Goal: Task Accomplishment & Management: Use online tool/utility

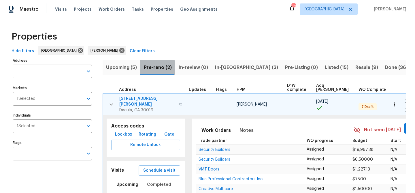
click at [146, 69] on span "Pre-reno (2)" at bounding box center [158, 67] width 28 height 8
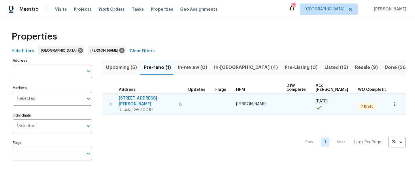
click at [137, 97] on span "[STREET_ADDRESS][PERSON_NAME]" at bounding box center [147, 101] width 56 height 12
click at [141, 97] on span "[STREET_ADDRESS][PERSON_NAME]" at bounding box center [147, 101] width 56 height 12
click at [178, 102] on icon "button" at bounding box center [179, 103] width 3 height 3
drag, startPoint x: 160, startPoint y: 101, endPoint x: 168, endPoint y: 102, distance: 8.2
click at [178, 102] on icon "button" at bounding box center [179, 103] width 3 height 3
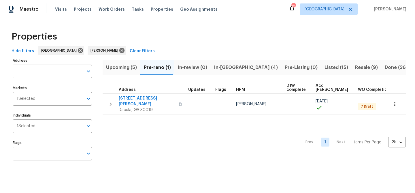
click at [220, 68] on span "In-reno (4)" at bounding box center [246, 67] width 64 height 8
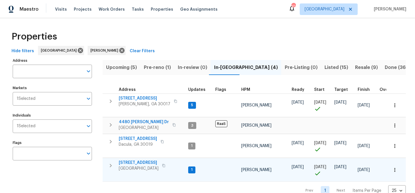
click at [166, 165] on icon "button" at bounding box center [163, 165] width 3 height 3
click at [142, 162] on span "983 Pike Forest Dr" at bounding box center [139, 163] width 40 height 6
click at [112, 166] on icon "button" at bounding box center [110, 165] width 7 height 7
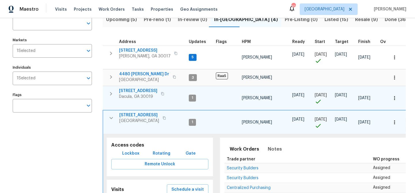
scroll to position [48, 0]
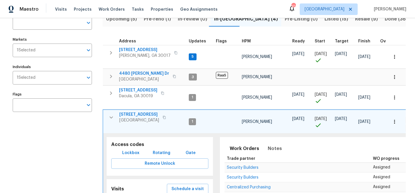
click at [133, 153] on span "Lockbox" at bounding box center [130, 152] width 17 height 7
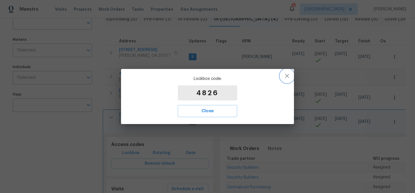
click at [290, 74] on icon "button" at bounding box center [287, 75] width 7 height 7
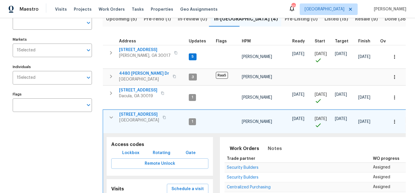
click at [108, 117] on icon "button" at bounding box center [111, 117] width 7 height 7
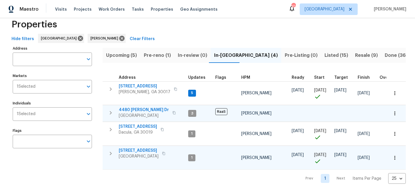
scroll to position [12, 0]
click at [151, 50] on button "Pre-reno (1)" at bounding box center [157, 55] width 34 height 15
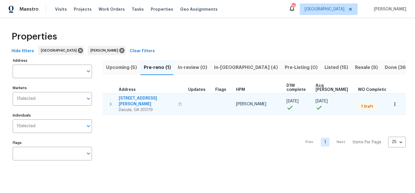
click at [144, 96] on span "3225 Mary Todd Ln" at bounding box center [147, 101] width 56 height 12
click at [134, 97] on span "3225 Mary Todd Ln" at bounding box center [147, 101] width 56 height 12
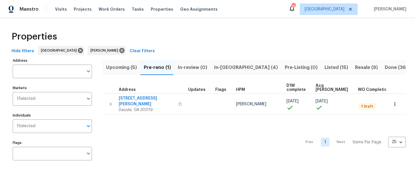
click at [123, 68] on span "Upcoming (5)" at bounding box center [121, 67] width 31 height 8
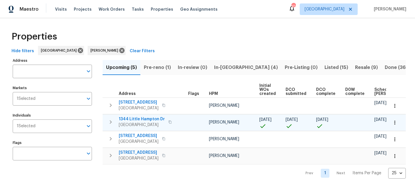
scroll to position [0, 63]
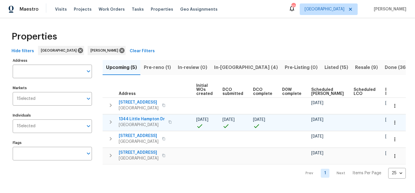
click at [148, 118] on span "1344 Little Hampton Dr" at bounding box center [142, 119] width 46 height 6
click at [226, 63] on button "In-reno (4)" at bounding box center [246, 67] width 71 height 15
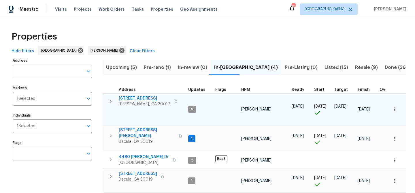
click at [143, 98] on span "2579 Middleton Way" at bounding box center [145, 98] width 52 height 6
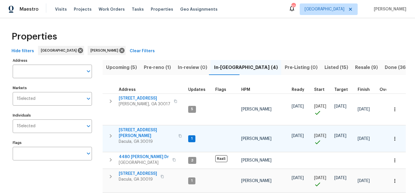
click at [137, 131] on span "[STREET_ADDRESS][PERSON_NAME]" at bounding box center [147, 133] width 56 height 12
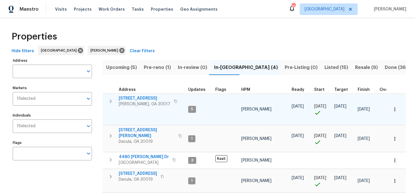
click at [150, 97] on span "2579 Middleton Way" at bounding box center [145, 98] width 52 height 6
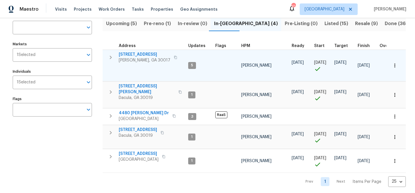
scroll to position [44, 0]
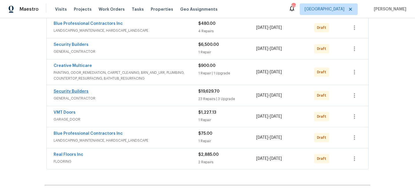
scroll to position [112, 0]
click at [74, 44] on link "Security Builders" at bounding box center [71, 44] width 35 height 4
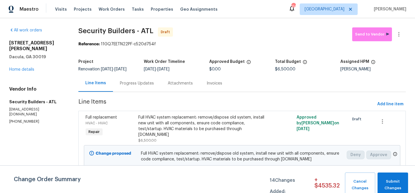
click at [188, 122] on div "Full HVAC system replacement: remove/dispose old system, install new unit with …" at bounding box center [202, 125] width 129 height 23
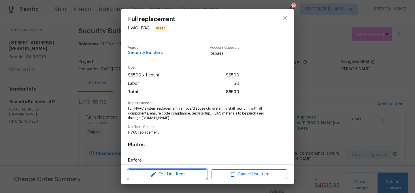
click at [161, 178] on button "Edit Line Item" at bounding box center [167, 174] width 79 height 10
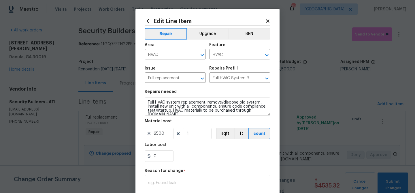
click at [267, 23] on icon at bounding box center [267, 20] width 5 height 5
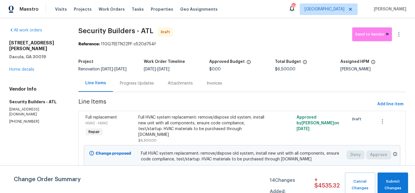
scroll to position [7, 0]
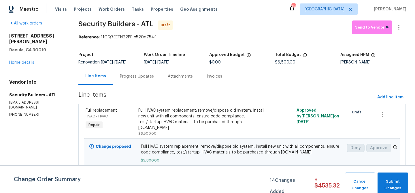
click at [225, 118] on div "Full HVAC system replacement: remove/dispose old system, install new unit with …" at bounding box center [202, 119] width 129 height 23
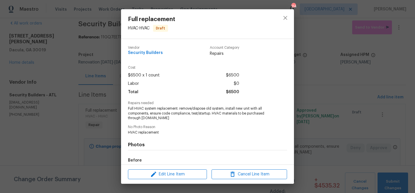
click at [303, 82] on div "Full replacement HVAC - HVAC Draft Vendor Security Builders Account Category Re…" at bounding box center [207, 96] width 415 height 193
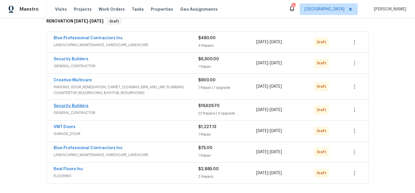
scroll to position [97, 0]
click at [68, 106] on link "Security Builders" at bounding box center [71, 106] width 35 height 4
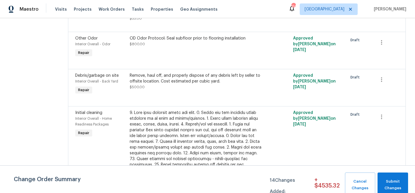
scroll to position [495, 0]
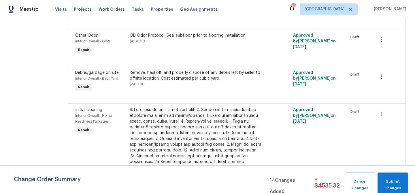
click at [183, 81] on div "Remove, haul off, and properly dispose of any debris left by seller to offsite …" at bounding box center [196, 76] width 133 height 12
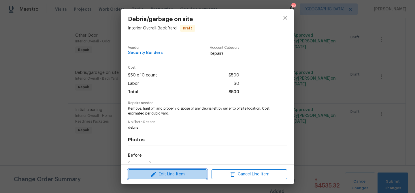
click at [182, 172] on span "Edit Line Item" at bounding box center [168, 174] width 76 height 7
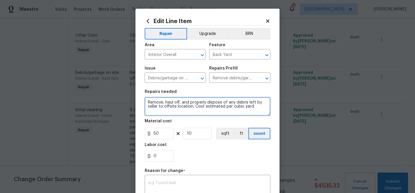
click at [147, 102] on textarea "Remove, haul off, and properly dispose of any debris left by seller to offsite …" at bounding box center [208, 106] width 126 height 18
paste textarea "remove all trash in and around home includes trash at road and attic $850"
click at [167, 105] on textarea "remove all trash in and around home includes trash at road and attic $850 - Rem…" at bounding box center [208, 106] width 126 height 18
type textarea "remove all trash in and around home includes trash at road and attic - Remove, …"
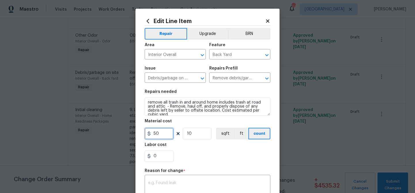
click at [161, 135] on input "50" at bounding box center [159, 134] width 29 height 12
type input "850"
click at [193, 137] on input "10" at bounding box center [197, 134] width 29 height 12
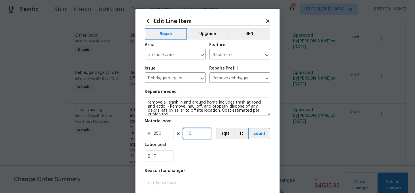
click at [193, 137] on input "10" at bounding box center [197, 134] width 29 height 12
drag, startPoint x: 196, startPoint y: 160, endPoint x: 196, endPoint y: 154, distance: 6.4
click at [196, 160] on div "0" at bounding box center [208, 156] width 126 height 12
click at [195, 136] on input "10" at bounding box center [197, 134] width 29 height 12
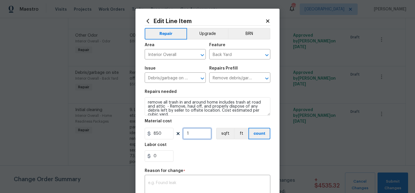
type input "1"
click at [197, 155] on div "0" at bounding box center [208, 156] width 126 height 12
click at [196, 178] on div "x ​" at bounding box center [208, 186] width 126 height 21
paste textarea "remove all trash in and around home includes trash at road and attic $850"
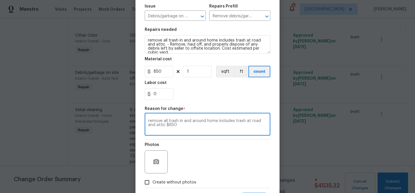
scroll to position [91, 0]
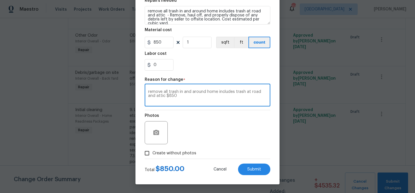
type textarea "remove all trash in and around home includes trash at road and attic $850"
click at [180, 153] on span "Create without photos" at bounding box center [175, 153] width 44 height 6
click at [153, 153] on input "Create without photos" at bounding box center [147, 153] width 11 height 11
checkbox input "true"
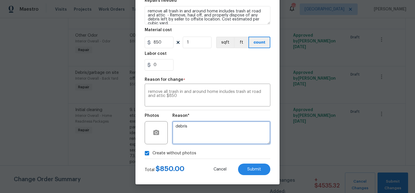
click at [196, 134] on textarea "debris" at bounding box center [221, 132] width 98 height 23
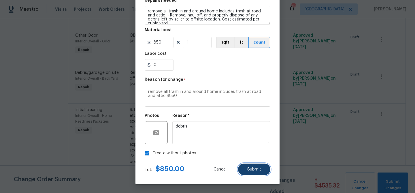
click at [262, 170] on button "Submit" at bounding box center [254, 170] width 32 height 12
type textarea "Remove, haul off, and properly dispose of any debris left by seller to offsite …"
type input "10"
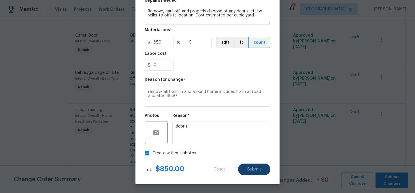
type input "50"
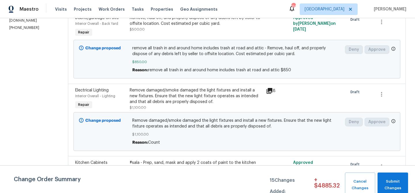
scroll to position [102, 0]
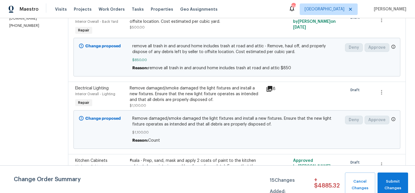
click at [224, 136] on div "Remove damaged/smoke damaged the light fixtures and install a new fixtures. Ens…" at bounding box center [237, 130] width 210 height 28
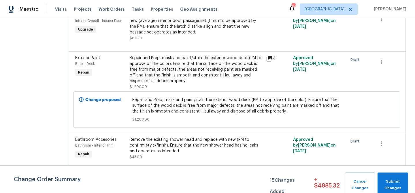
scroll to position [822, 0]
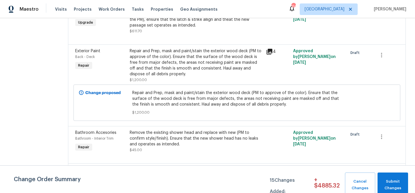
click at [194, 60] on div "Repair and Prep, mask and paint/stain the exterior wood deck (PM to approve of …" at bounding box center [196, 62] width 133 height 29
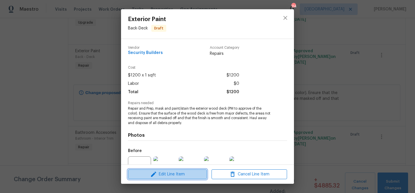
click at [169, 175] on span "Edit Line Item" at bounding box center [168, 174] width 76 height 7
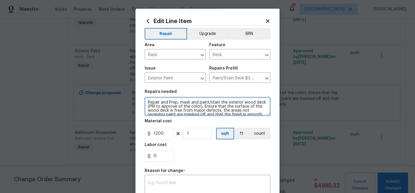
click at [148, 102] on textarea "Repair and Prep, mask and paint/stain the exterior wood deck (PM to approve of …" at bounding box center [208, 106] width 126 height 18
paste textarea "repair/replace all pet damaged pickets and railings, replace rear steps and add…"
type textarea "repair/replace all pet damaged pickets and railings, replace rear steps and add…"
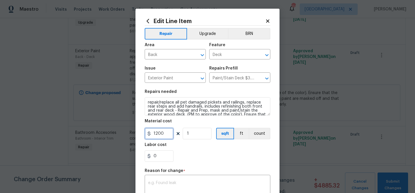
click at [159, 133] on input "1200" at bounding box center [159, 134] width 29 height 12
type input "2000"
click at [170, 182] on textarea at bounding box center [207, 187] width 119 height 12
paste textarea "repair/replace all pet damaged pickets and railings, replace rear steps and add…"
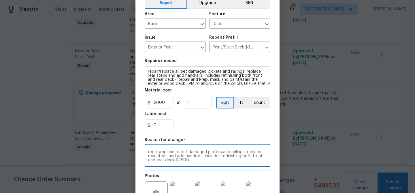
scroll to position [33, 0]
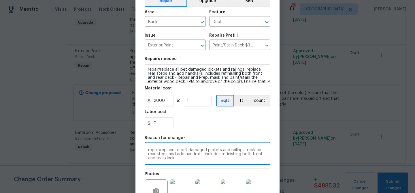
type textarea "repair/replace all pet damaged pickets and railings, replace rear steps and add…"
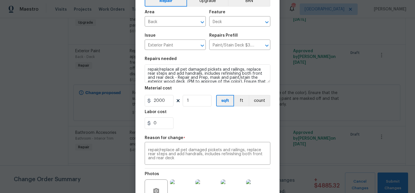
click at [199, 126] on div "0" at bounding box center [208, 123] width 126 height 12
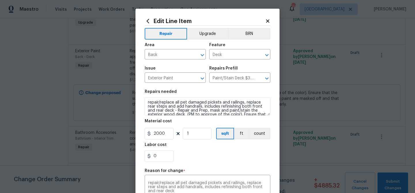
scroll to position [2, 0]
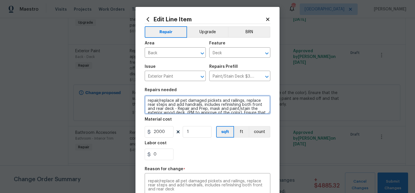
click at [146, 99] on textarea "repair/replace all pet damaged pickets and railings, replace rear steps and add…" at bounding box center [208, 104] width 126 height 18
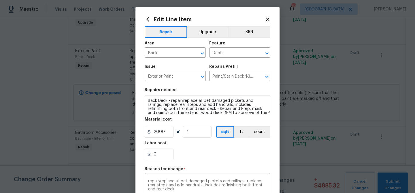
click at [194, 152] on div "0" at bounding box center [208, 155] width 126 height 12
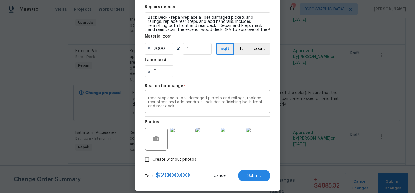
scroll to position [91, 0]
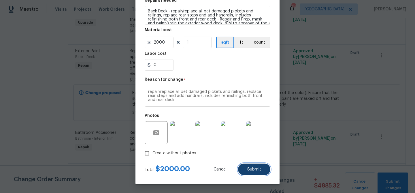
click at [264, 165] on button "Submit" at bounding box center [254, 170] width 32 height 12
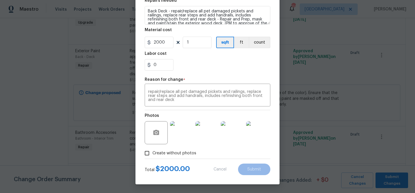
type textarea "Repair and Prep, mask and paint/stain the exterior wood deck (PM to approve of …"
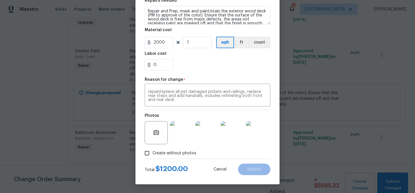
type input "1200"
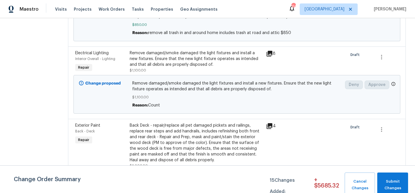
scroll to position [0, 0]
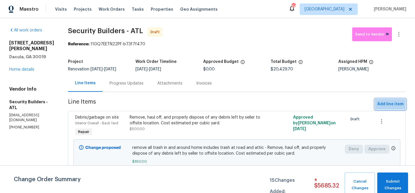
click at [386, 103] on span "Add line item" at bounding box center [390, 104] width 26 height 7
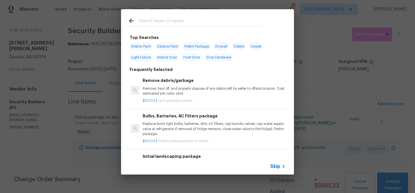
click at [155, 19] on input "text" at bounding box center [200, 21] width 122 height 9
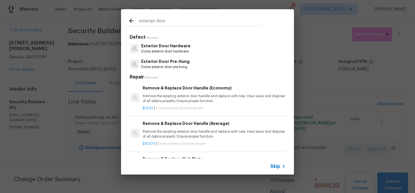
type input "exteropr door"
click at [162, 61] on p "Exterior Door Pre-Hung" at bounding box center [165, 62] width 48 height 6
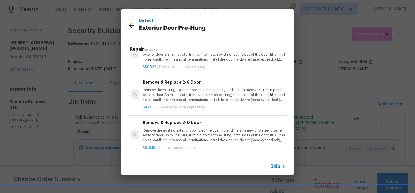
scroll to position [65, 0]
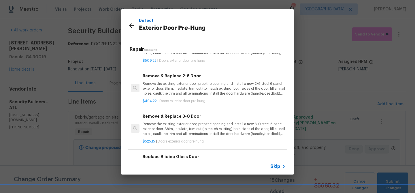
click at [181, 123] on p "Remove the existing exterior door, prep the opening and install a new 3-0 steel…" at bounding box center [214, 129] width 143 height 15
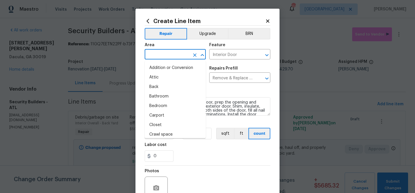
click at [159, 52] on input "text" at bounding box center [167, 54] width 45 height 9
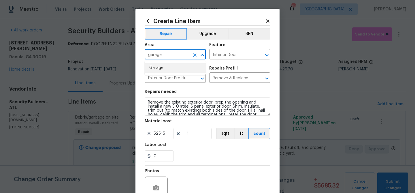
click at [161, 72] on li "Garage" at bounding box center [175, 68] width 61 height 10
type input "Garage"
click at [225, 56] on input "Interior Door" at bounding box center [231, 54] width 45 height 9
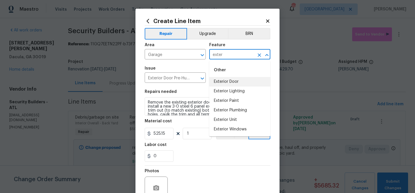
click at [223, 81] on li "Exterior Door" at bounding box center [239, 82] width 61 height 10
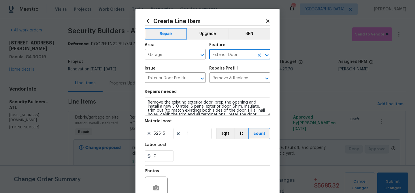
type input "Exterior Door"
click at [164, 132] on input "525.15" at bounding box center [159, 134] width 29 height 12
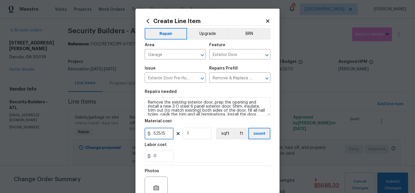
click at [164, 132] on input "525.15" at bounding box center [159, 134] width 29 height 12
click at [168, 133] on input "525.15" at bounding box center [159, 134] width 29 height 12
type input "525"
click at [192, 156] on div "0" at bounding box center [208, 156] width 126 height 12
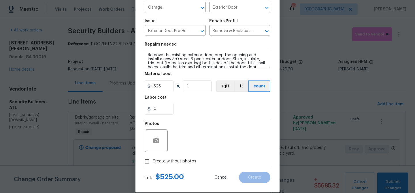
scroll to position [53, 0]
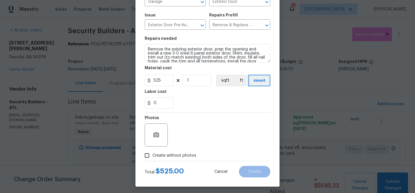
click at [173, 155] on span "Create without photos" at bounding box center [175, 156] width 44 height 6
click at [153, 155] on input "Create without photos" at bounding box center [147, 155] width 11 height 11
checkbox input "true"
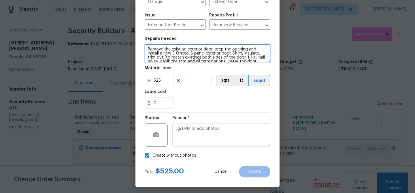
click at [148, 50] on textarea "Remove the existing exterior door, prep the opening and install a new 3-0 steel…" at bounding box center [208, 53] width 126 height 18
paste textarea "replace pet damaged exterior door unit"
type textarea "replace pet damaged exterior door unit - Remove the existing exterior door, pre…"
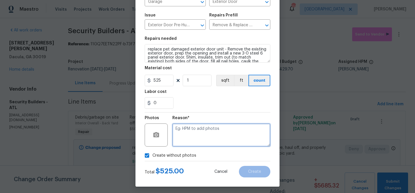
click at [207, 132] on textarea at bounding box center [221, 134] width 98 height 23
paste textarea "replace pet damaged exterior door unit"
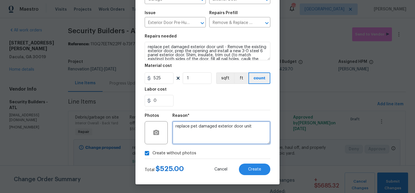
type textarea "replace pet damaged exterior door unit"
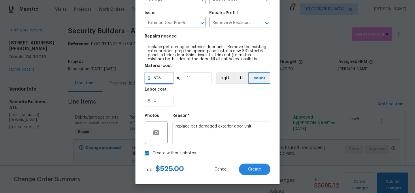
click at [156, 78] on input "525" at bounding box center [159, 78] width 29 height 12
type input "500"
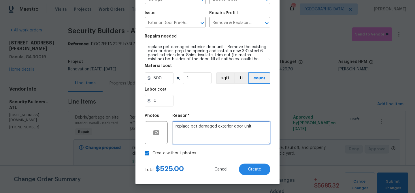
click at [205, 144] on textarea "replace pet damaged exterior door unit" at bounding box center [221, 132] width 98 height 23
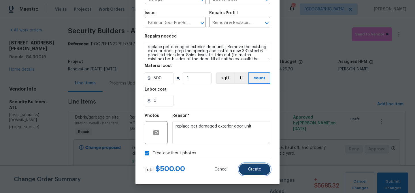
click at [249, 165] on button "Create" at bounding box center [254, 170] width 31 height 12
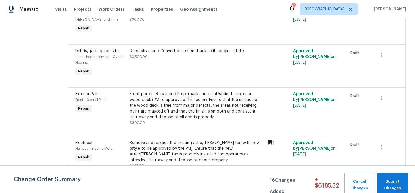
scroll to position [1220, 0]
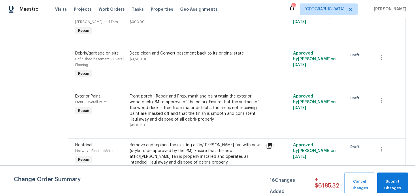
click at [173, 62] on div "Deep clean and Convert basement back to its original state $3,500.00" at bounding box center [196, 56] width 133 height 12
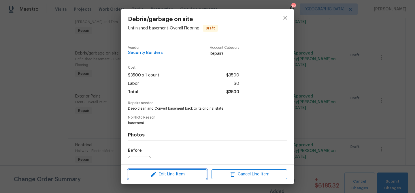
click at [171, 174] on span "Edit Line Item" at bounding box center [168, 174] width 76 height 7
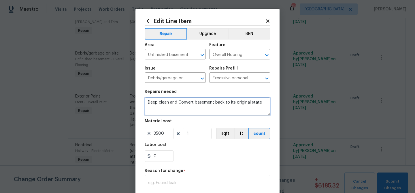
click at [158, 101] on textarea "Deep clean and Convert basement back to its original state" at bounding box center [208, 106] width 126 height 18
paste textarea "Basement-demo drop ceiling and bar area replaced missing insulation, secure, lo…"
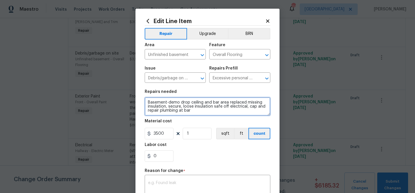
type textarea "Basement-demo drop ceiling and bar area replaced missing insulation, secure, lo…"
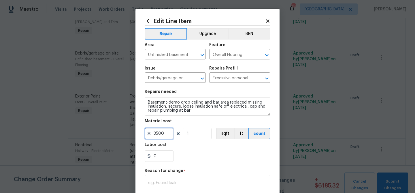
click at [160, 134] on input "3500" at bounding box center [159, 134] width 29 height 12
click at [207, 150] on div "Labor cost" at bounding box center [208, 146] width 126 height 7
click at [158, 134] on input "2000" at bounding box center [159, 134] width 29 height 12
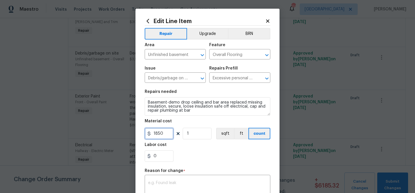
type input "1850"
drag, startPoint x: 212, startPoint y: 162, endPoint x: 194, endPoint y: 171, distance: 20.0
click at [211, 162] on div "0" at bounding box center [208, 156] width 126 height 12
click at [188, 179] on div "x ​" at bounding box center [208, 186] width 126 height 21
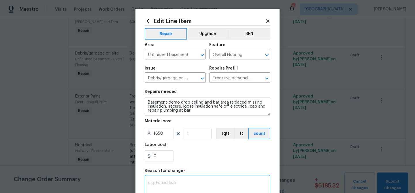
paste textarea "Basement-demo drop ceiling and bar area replaced missing insulation, secure, lo…"
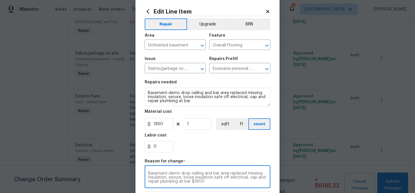
scroll to position [11, 0]
click at [207, 182] on textarea "Basement-demo drop ceiling and bar area replaced missing insulation, secure, lo…" at bounding box center [207, 176] width 119 height 12
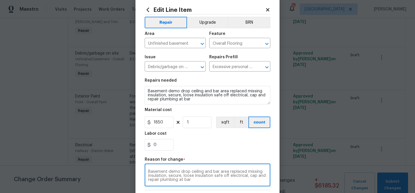
scroll to position [12, 0]
type textarea "Basement-demo drop ceiling and bar area replaced missing insulation, secure, lo…"
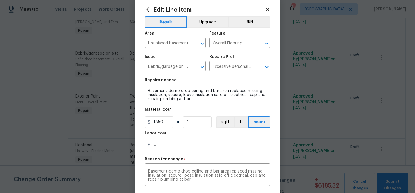
click at [213, 150] on div "0" at bounding box center [208, 145] width 126 height 12
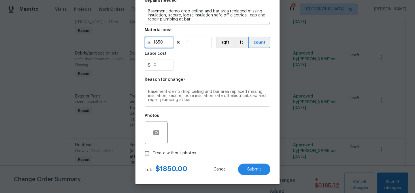
click at [157, 41] on input "1850" at bounding box center [159, 43] width 29 height 12
click at [156, 41] on input "1850" at bounding box center [159, 43] width 29 height 12
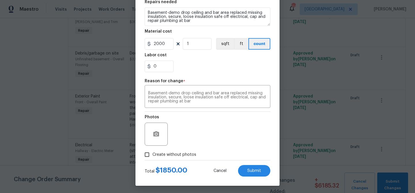
click at [227, 131] on div "Photos" at bounding box center [208, 130] width 126 height 37
click at [156, 47] on input "2000" at bounding box center [159, 44] width 29 height 12
type input "1950"
click at [202, 122] on div "Photos" at bounding box center [208, 130] width 126 height 37
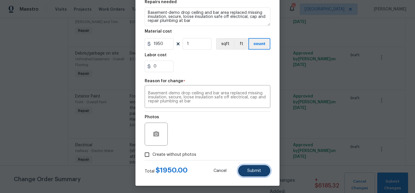
click at [249, 173] on span "Submit" at bounding box center [254, 171] width 14 height 4
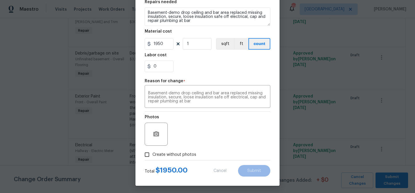
type textarea "Deep clean and Convert basement back to its original state"
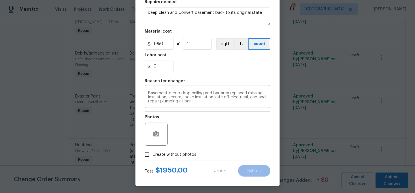
type input "3500"
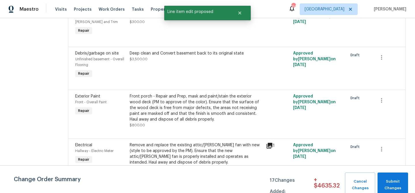
scroll to position [0, 0]
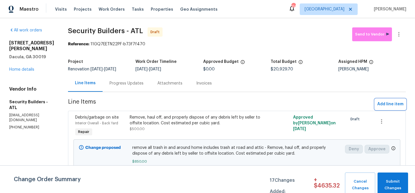
click at [380, 102] on span "Add line item" at bounding box center [390, 104] width 26 height 7
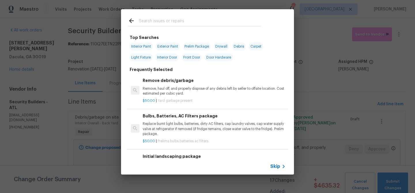
click at [165, 21] on input "text" at bounding box center [200, 21] width 122 height 9
click at [276, 167] on span "Skip" at bounding box center [275, 167] width 10 height 6
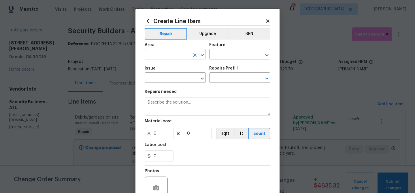
click at [162, 55] on input "text" at bounding box center [167, 54] width 45 height 9
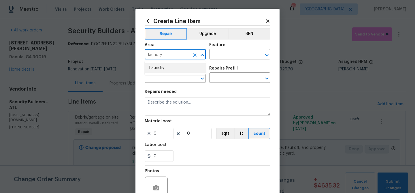
drag, startPoint x: 159, startPoint y: 70, endPoint x: 175, endPoint y: 64, distance: 17.3
click at [159, 69] on li "Laundry" at bounding box center [175, 68] width 61 height 10
type input "Laundry"
click at [218, 55] on input "text" at bounding box center [231, 54] width 45 height 9
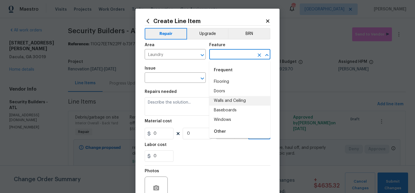
click at [239, 97] on li "Walls and Ceiling" at bounding box center [239, 101] width 61 height 10
type input "Walls and Ceiling"
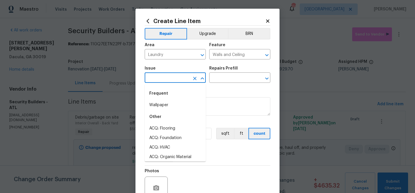
click at [176, 80] on input "text" at bounding box center [167, 78] width 45 height 9
click at [162, 129] on li "Drywall" at bounding box center [175, 129] width 61 height 10
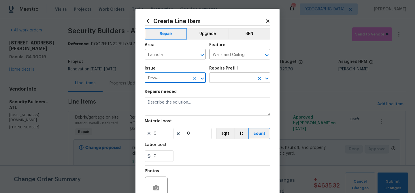
type input "Drywall"
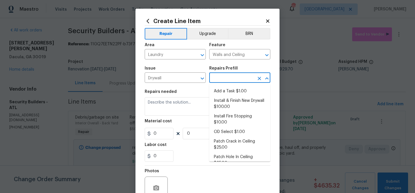
click at [230, 76] on input "text" at bounding box center [231, 78] width 45 height 9
click at [230, 89] on li "Add a Task $1.00" at bounding box center [239, 92] width 61 height 10
type input "Add a Task $1.00"
type textarea "HPM to detail"
type input "1"
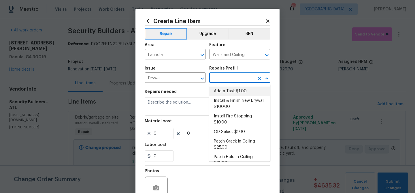
type input "1"
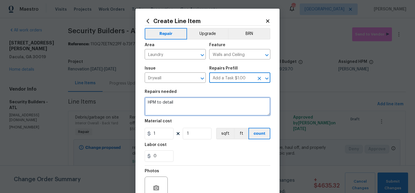
click at [176, 105] on textarea "HPM to detail" at bounding box center [208, 106] width 126 height 18
paste textarea "Laundry area-replace missing door unit, repair drop ceiling and replace damage …"
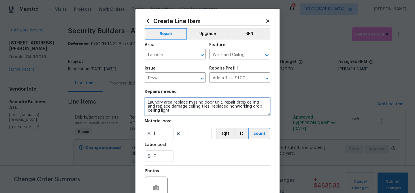
type textarea "Laundry area-replace missing door unit, repair drop ceiling and replace damage …"
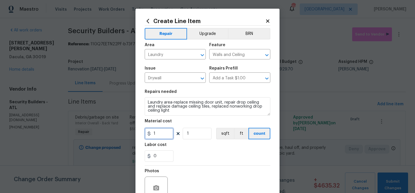
click at [158, 132] on input "1" at bounding box center [159, 134] width 29 height 12
type input "550"
click at [201, 152] on div "0" at bounding box center [208, 156] width 126 height 12
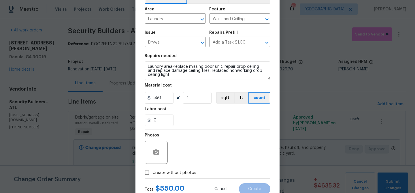
scroll to position [56, 0]
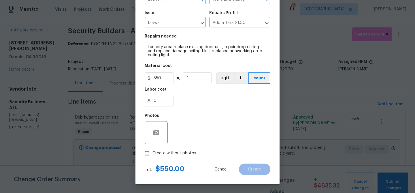
click at [188, 154] on span "Create without photos" at bounding box center [175, 153] width 44 height 6
click at [153, 154] on input "Create without photos" at bounding box center [147, 153] width 11 height 11
checkbox input "true"
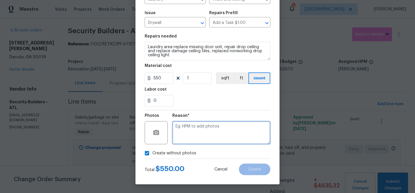
drag, startPoint x: 194, startPoint y: 123, endPoint x: 193, endPoint y: 126, distance: 2.9
click at [194, 123] on textarea at bounding box center [221, 132] width 98 height 23
paste textarea "Laundry area-replace missing door unit, repair drop ceiling and replace damage …"
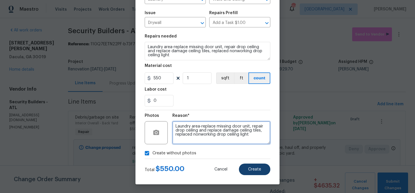
type textarea "Laundry area-replace missing door unit, repair drop ceiling and replace damage …"
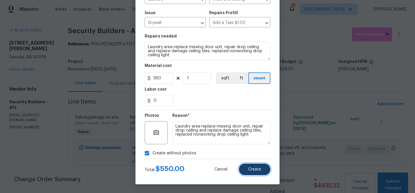
click at [248, 171] on button "Create" at bounding box center [254, 170] width 31 height 12
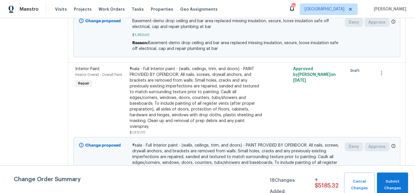
scroll to position [629, 0]
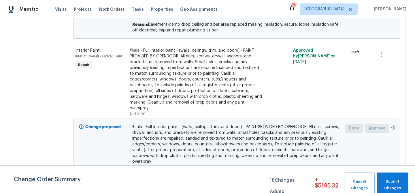
click at [195, 81] on div "#sala - Full Interior paint - (walls, ceilings, trim, and doors) - PAINT PROVID…" at bounding box center [196, 79] width 133 height 63
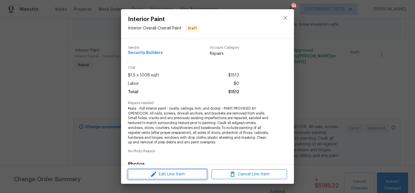
click at [178, 176] on span "Edit Line Item" at bounding box center [168, 174] width 76 height 7
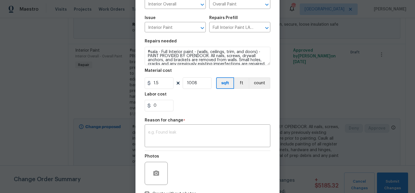
scroll to position [20, 0]
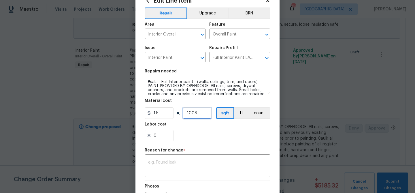
click at [191, 113] on input "1008" at bounding box center [197, 113] width 29 height 12
type input "1500"
click at [213, 139] on div "0" at bounding box center [208, 136] width 126 height 12
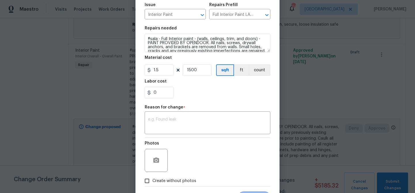
scroll to position [91, 0]
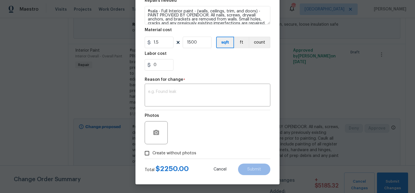
drag, startPoint x: 172, startPoint y: 152, endPoint x: 172, endPoint y: 149, distance: 2.9
click at [172, 152] on span "Create without photos" at bounding box center [175, 153] width 44 height 6
click at [153, 152] on input "Create without photos" at bounding box center [147, 153] width 11 height 11
checkbox input "true"
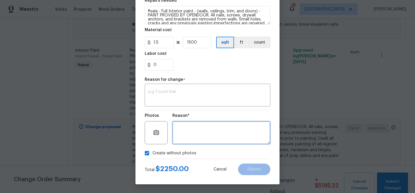
click at [190, 133] on textarea at bounding box center [221, 132] width 98 height 23
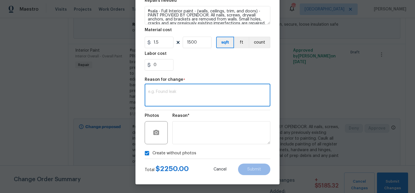
click at [165, 96] on textarea at bounding box center [207, 96] width 119 height 12
click at [170, 90] on textarea at bounding box center [207, 96] width 119 height 12
paste textarea "Paint -full interior paint extra due to smoke damage and dark colors"
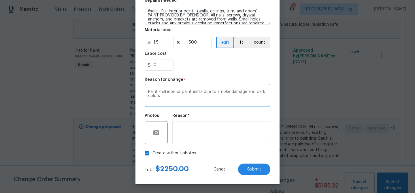
scroll to position [0, 0]
type textarea "Paint -full interior paint extra due to smoke damage and dark colors"
click at [189, 61] on div "0" at bounding box center [208, 65] width 126 height 12
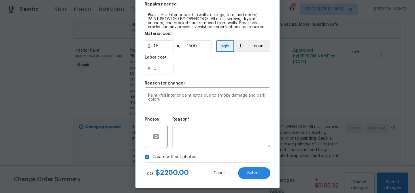
scroll to position [91, 0]
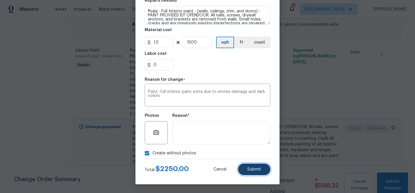
click at [257, 170] on span "Submit" at bounding box center [254, 169] width 14 height 4
type input "1008"
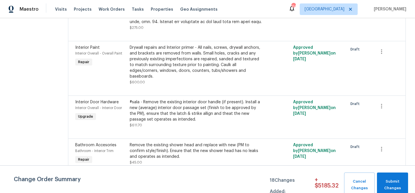
scroll to position [1090, 0]
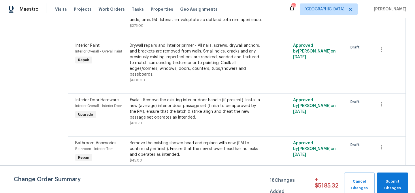
click at [186, 59] on div "Drywall repairs and Interior primer - All nails, screws, drywall anchors, and b…" at bounding box center [196, 60] width 133 height 35
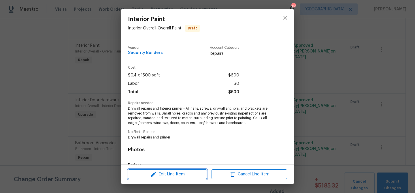
click at [176, 176] on span "Edit Line Item" at bounding box center [168, 174] width 76 height 7
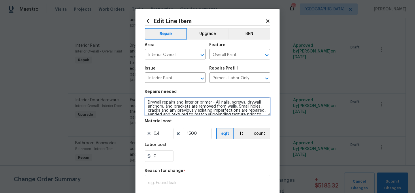
click at [147, 103] on textarea "Drywall repairs and Interior primer - All nails, screws, drywall anchors, and b…" at bounding box center [208, 106] width 126 height 18
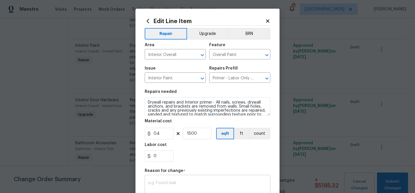
click at [172, 180] on div "x ​" at bounding box center [208, 186] width 126 height 21
paste textarea "Sheet rock -repair all damage sheet rock throughout home include ceilings with …"
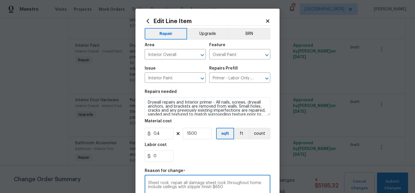
drag, startPoint x: 230, startPoint y: 187, endPoint x: 213, endPoint y: 187, distance: 17.0
click at [213, 187] on textarea "Sheet rock -repair all damage sheet rock throughout home include ceilings with …" at bounding box center [207, 187] width 119 height 12
type textarea "Sheet rock -repair all damage sheet rock throughout home include ceilings with …"
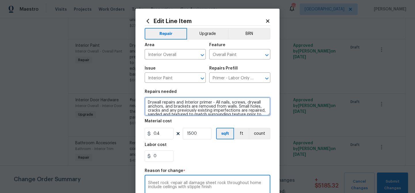
click at [216, 102] on textarea "Drywall repairs and Interior primer - All nails, screws, drywall anchors, and b…" at bounding box center [208, 106] width 126 height 18
paste textarea "Sheet rock -repair all damage sheet rock throughout home include ceilings with …"
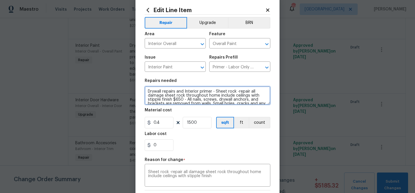
scroll to position [12, 0]
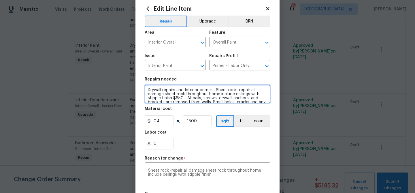
type textarea "Drywall repairs and Interior primer - Sheet rock -repair all damage sheet rock …"
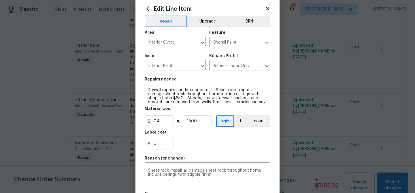
click at [198, 139] on div "0" at bounding box center [208, 144] width 126 height 12
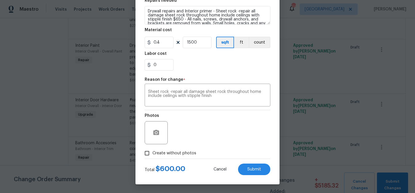
scroll to position [76, 0]
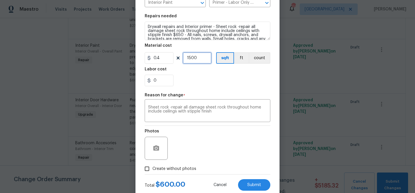
click at [194, 59] on input "1500" at bounding box center [197, 58] width 29 height 12
type input "1630"
click at [229, 131] on div "Photos" at bounding box center [208, 144] width 126 height 37
click at [157, 58] on input "0.4" at bounding box center [159, 58] width 29 height 12
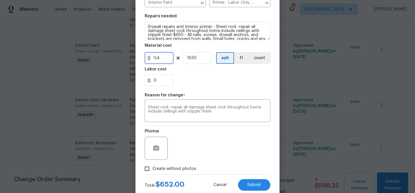
click at [157, 58] on input "0.4" at bounding box center [159, 58] width 29 height 12
type input "650"
click at [202, 85] on div "0" at bounding box center [208, 81] width 126 height 12
click at [196, 61] on input "1630" at bounding box center [197, 58] width 29 height 12
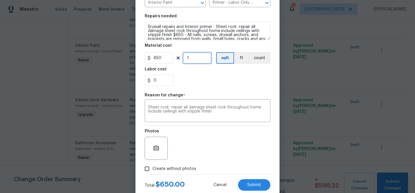
type input "1"
click at [212, 129] on div "Photos" at bounding box center [208, 144] width 126 height 37
click at [251, 186] on span "Submit" at bounding box center [254, 185] width 14 height 4
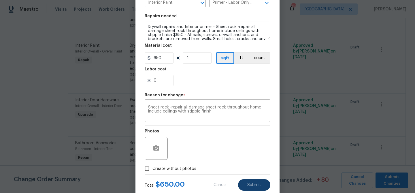
type textarea "Drywall repairs and Interior primer - All nails, screws, drywall anchors, and b…"
type input "1500"
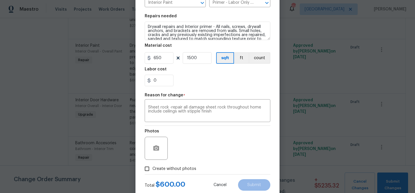
type input "0.4"
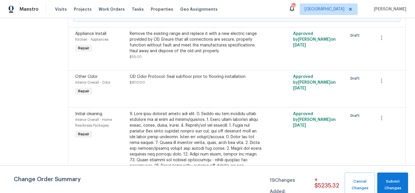
scroll to position [1005, 0]
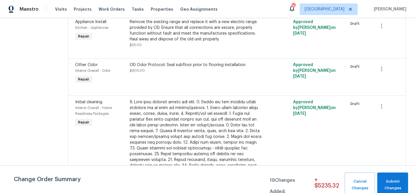
click at [172, 78] on div "OD Odor Protocol: Seal subfloor prior to flooring installation $800.00" at bounding box center [196, 73] width 136 height 27
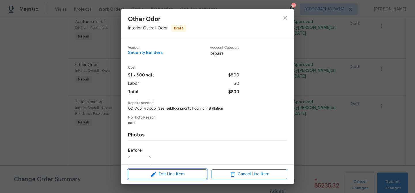
click at [171, 172] on span "Edit Line Item" at bounding box center [168, 174] width 76 height 7
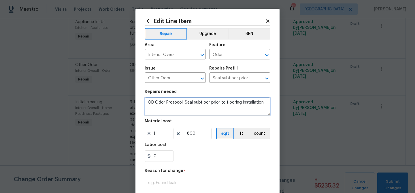
click at [150, 108] on textarea "OD Odor Protocol: Seal subfloor prior to flooring installation" at bounding box center [208, 106] width 126 height 18
paste textarea "flooring -remove all flooring, excluding bathrooms/remove tack strips and seal …"
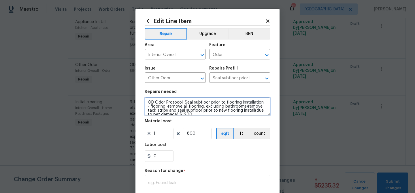
scroll to position [9, 0]
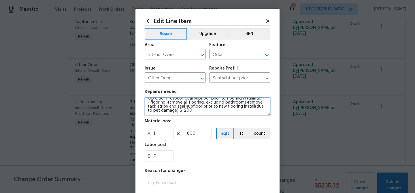
click at [208, 107] on textarea "OD Odor Protocol: Seal subfloor prior to flooring installation - flooring -remo…" at bounding box center [208, 106] width 126 height 18
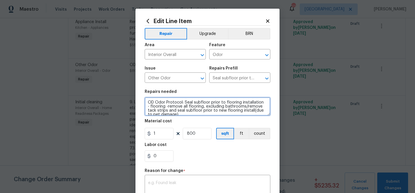
type textarea "OD Odor Protocol: Seal subfloor prior to flooring installation - flooring -remo…"
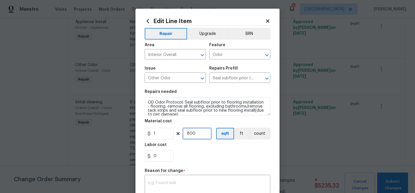
click at [196, 134] on input "800" at bounding box center [197, 134] width 29 height 12
click at [195, 134] on input "800" at bounding box center [197, 134] width 29 height 12
type input "850"
click at [192, 182] on textarea at bounding box center [207, 187] width 119 height 12
paste textarea "flooring -remove all flooring, excluding bathrooms/remove tack strips and seal …"
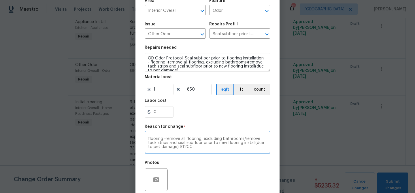
drag, startPoint x: 189, startPoint y: 138, endPoint x: 182, endPoint y: 141, distance: 8.1
click at [179, 138] on textarea "flooring -remove all flooring, excluding bathrooms/remove tack strips and seal …" at bounding box center [207, 143] width 119 height 12
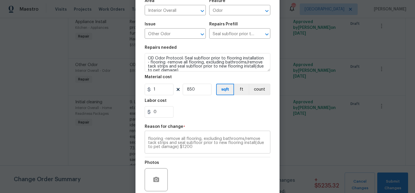
click at [198, 149] on div "flooring -remove all flooring, excluding bathrooms/remove tack strips and seal …" at bounding box center [208, 142] width 126 height 21
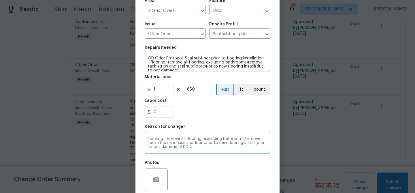
click at [198, 149] on div "flooring -remove all flooring, excluding bathrooms/remove tack strips and seal …" at bounding box center [208, 142] width 126 height 21
click at [193, 148] on textarea "flooring -remove all flooring, excluding bathrooms/remove tack strips and seal …" at bounding box center [207, 143] width 119 height 12
type textarea "flooring -remove all flooring, excluding bathrooms/remove tack strips and seal …"
click at [208, 111] on div "0" at bounding box center [208, 112] width 126 height 12
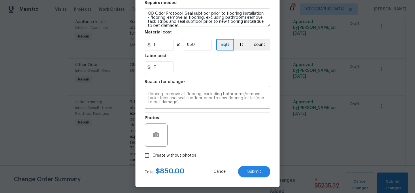
scroll to position [91, 0]
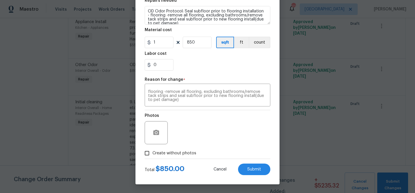
click at [181, 154] on span "Create without photos" at bounding box center [175, 153] width 44 height 6
click at [153, 154] on input "Create without photos" at bounding box center [147, 153] width 11 height 11
checkbox input "true"
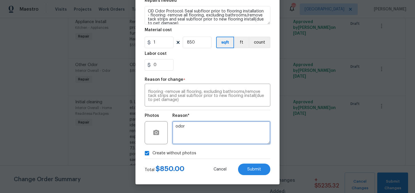
click at [193, 129] on textarea "odor" at bounding box center [221, 132] width 98 height 23
click at [208, 148] on div "Create without photos" at bounding box center [208, 153] width 126 height 11
click at [208, 127] on textarea "odor" at bounding box center [221, 132] width 98 height 23
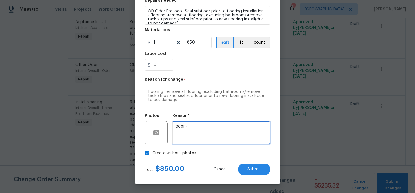
paste textarea "flooring -remove all flooring, excluding bathrooms/remove tack strips and seal …"
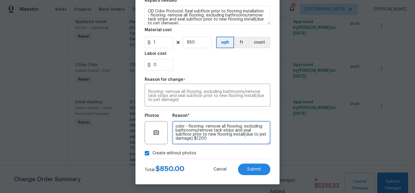
scroll to position [5, 0]
click at [189, 134] on textarea "odor - flooring -remove all flooring, excluding bathrooms/remove tack strips an…" at bounding box center [221, 132] width 98 height 23
type textarea "odor - flooring -remove all flooring, excluding bathrooms/remove tack strips an…"
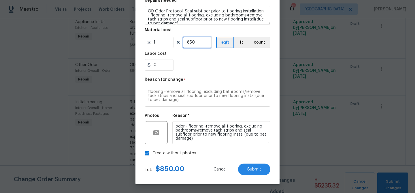
click at [193, 41] on input "850" at bounding box center [197, 43] width 29 height 12
type input "1200"
click at [204, 59] on div "Labor cost" at bounding box center [208, 55] width 126 height 7
click at [252, 166] on button "Submit" at bounding box center [254, 170] width 32 height 12
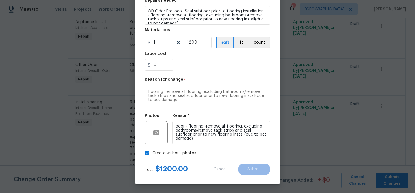
type textarea "OD Odor Protocol: Seal subfloor prior to flooring installation"
type input "800"
type textarea "odor"
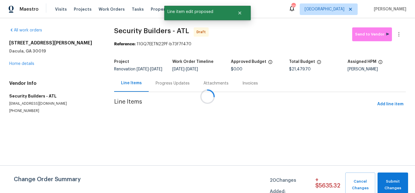
scroll to position [0, 0]
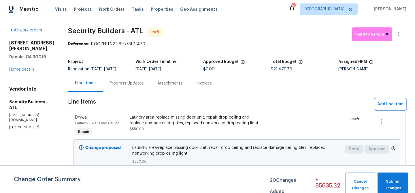
click at [389, 104] on span "Add line item" at bounding box center [390, 104] width 26 height 7
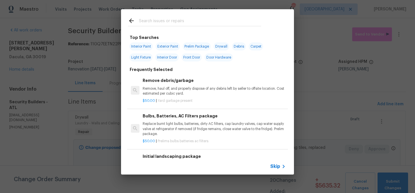
click at [188, 22] on input "text" at bounding box center [200, 21] width 122 height 9
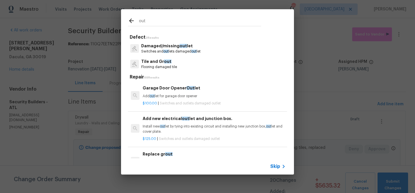
type input "out"
click at [180, 48] on span "out" at bounding box center [183, 46] width 7 height 4
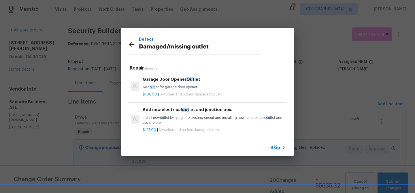
click at [182, 117] on p "Install new out let by tying into existing circuit and installing new junction …" at bounding box center [214, 120] width 143 height 10
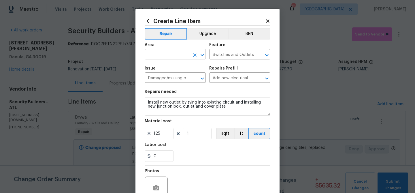
click at [160, 55] on input "text" at bounding box center [167, 54] width 45 height 9
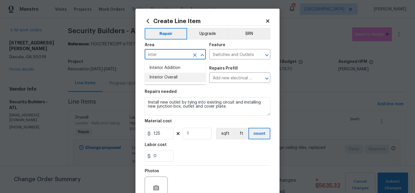
click at [171, 78] on li "Interior Overall" at bounding box center [175, 78] width 61 height 10
type input "Interior Overall"
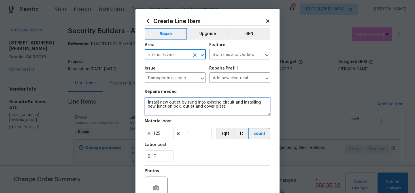
click at [158, 103] on textarea "Install new outlet by tying into existing circuit and installing new junction b…" at bounding box center [208, 106] width 126 height 18
paste textarea "Cover plates/outlets -replace all cover plates throughout home clean and epoxy …"
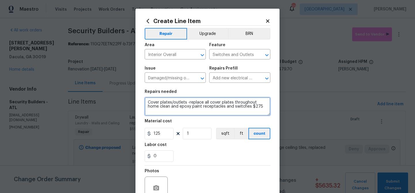
scroll to position [1, 0]
type textarea "Cover plates/outlets -replace all cover plates throughout home clean and epoxy …"
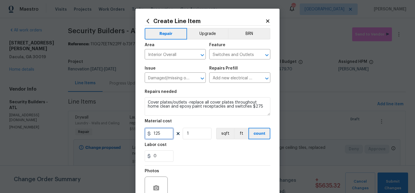
click at [156, 132] on input "125" at bounding box center [159, 134] width 29 height 12
type input "275"
click at [180, 150] on div "Labor cost" at bounding box center [208, 146] width 126 height 7
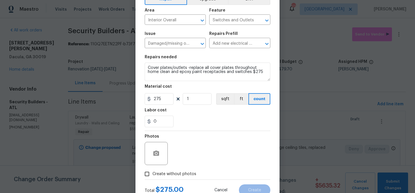
scroll to position [56, 0]
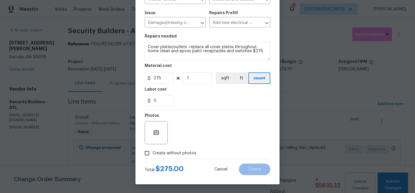
click at [179, 154] on span "Create without photos" at bounding box center [175, 153] width 44 height 6
click at [153, 154] on input "Create without photos" at bounding box center [147, 153] width 11 height 11
checkbox input "true"
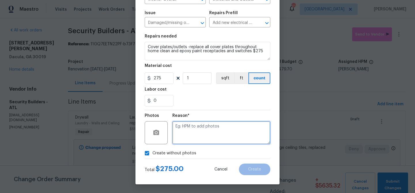
click at [190, 136] on textarea at bounding box center [221, 132] width 98 height 23
paste textarea "Cover plates/outlets -replace all cover plates throughout home clean and epoxy …"
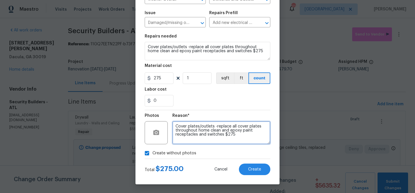
scroll to position [1, 0]
type textarea "Cover plates/outlets -replace all cover plates throughout home clean and epoxy …"
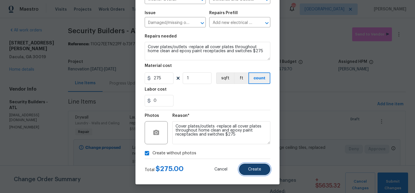
click at [265, 168] on button "Create" at bounding box center [254, 170] width 31 height 12
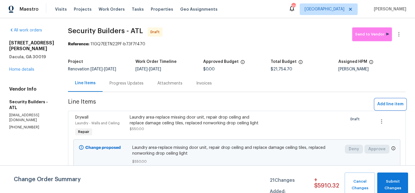
click at [395, 103] on span "Add line item" at bounding box center [390, 104] width 26 height 7
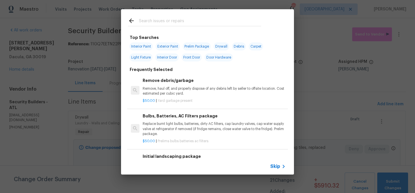
click at [164, 23] on input "text" at bounding box center [200, 21] width 122 height 9
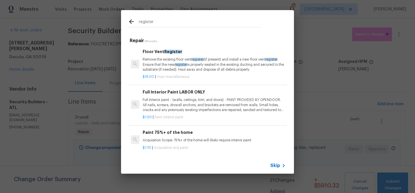
type input "register"
click at [164, 60] on p "Remove the existing floor vent register (if present) and install a new floor ve…" at bounding box center [214, 64] width 143 height 15
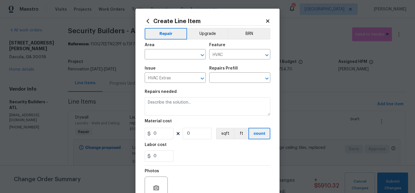
type input "Floor Vent Register $15.00"
type textarea "Remove the existing floor vent register (if present) and install a new floor ve…"
type input "15"
type input "1"
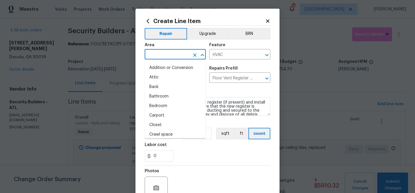
click at [166, 55] on input "text" at bounding box center [167, 54] width 45 height 9
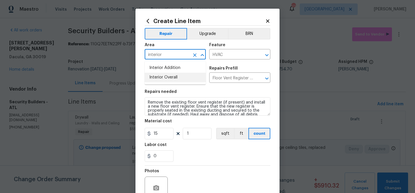
click at [171, 79] on li "Interior Overall" at bounding box center [175, 78] width 61 height 10
type input "Interior Overall"
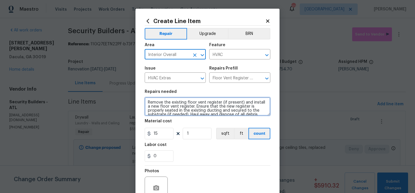
click at [147, 102] on textarea "Remove the existing floor vent register (if present) and install a new floor ve…" at bounding box center [208, 106] width 126 height 18
paste textarea "HVAC vents -replace pet damaged HVAC vents as needed $185"
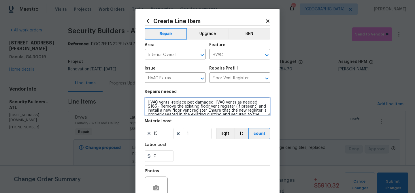
scroll to position [0, 0]
click at [265, 102] on textarea "HVAC vents -replace pet damaged HVAC vents as needed $185 - Remove the existing…" at bounding box center [208, 106] width 126 height 18
type textarea "HVAC vents -replace pet damaged HVAC vents as needed - Remove the existing floo…"
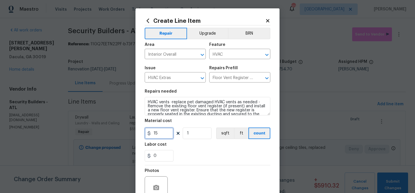
click at [162, 136] on input "15" at bounding box center [159, 133] width 29 height 12
type input "185"
click at [208, 154] on div "0" at bounding box center [208, 156] width 126 height 12
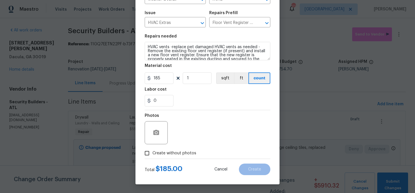
click at [193, 152] on span "Create without photos" at bounding box center [175, 153] width 44 height 6
click at [153, 152] on input "Create without photos" at bounding box center [147, 153] width 11 height 11
checkbox input "true"
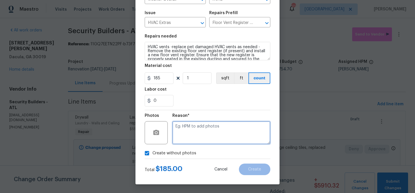
click at [202, 132] on textarea at bounding box center [221, 132] width 98 height 23
paste textarea "HVAC vents -replace pet damaged HVAC vents as needed $185"
click at [209, 131] on textarea "HVAC vents -replace pet damaged HVAC vents as needed $185" at bounding box center [221, 132] width 98 height 23
type textarea "HVAC vents -replace pet damaged HVAC vents as needed"
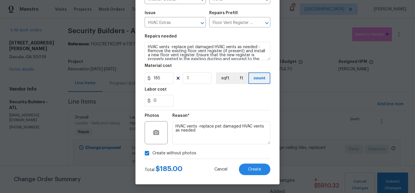
click at [191, 99] on div "0" at bounding box center [208, 101] width 126 height 12
click at [251, 169] on span "Create" at bounding box center [254, 169] width 13 height 4
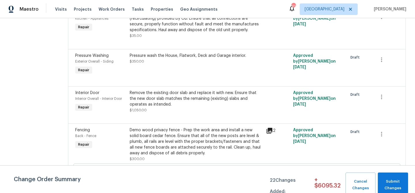
scroll to position [1963, 0]
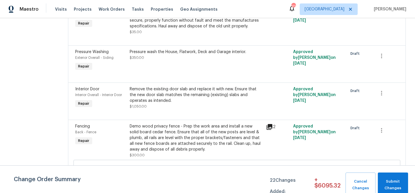
click at [196, 104] on div "Remove the existing door slab and replace it with new. Ensure that the new door…" at bounding box center [196, 94] width 133 height 17
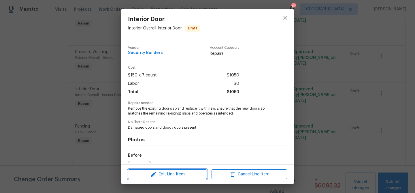
click at [183, 171] on span "Edit Line Item" at bounding box center [168, 174] width 76 height 7
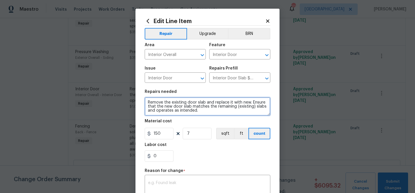
click at [146, 102] on textarea "Remove the existing door slab and replace it with new. Ensure that the new door…" at bounding box center [208, 106] width 126 height 18
paste textarea "Trim/doors -replace door slabs with pet doors, replace pet damage, trim, replac…"
click at [149, 105] on textarea "Trim/doors -replace door slabs with pet doors, replace pet damage, trim, replac…" at bounding box center [208, 106] width 126 height 18
type textarea "Trim/doors -replace door slabs with pet doors, replace pet damage, trim, replac…"
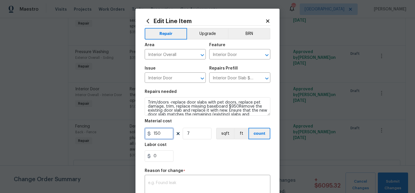
click at [165, 133] on input "150" at bounding box center [159, 134] width 29 height 12
click at [196, 148] on div "Labor cost" at bounding box center [208, 146] width 126 height 7
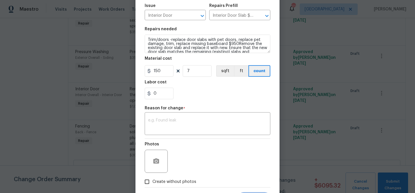
scroll to position [61, 0]
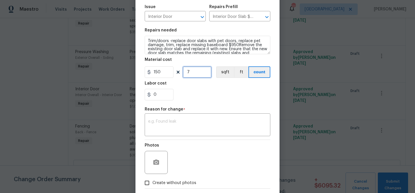
click at [191, 71] on input "7" at bounding box center [197, 72] width 29 height 12
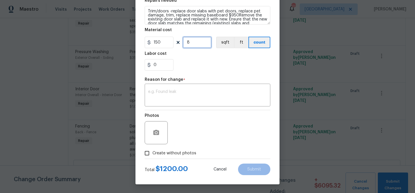
scroll to position [72, 0]
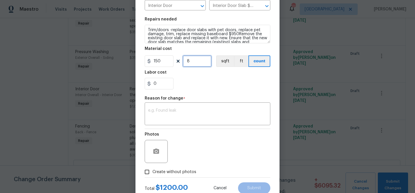
click at [191, 64] on input "8" at bounding box center [197, 61] width 29 height 12
type input "6"
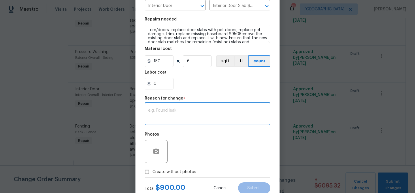
click at [232, 112] on textarea at bounding box center [207, 114] width 119 height 12
paste textarea "Trim/doors -replace door slabs with pet doors, replace pet damage, trim, replac…"
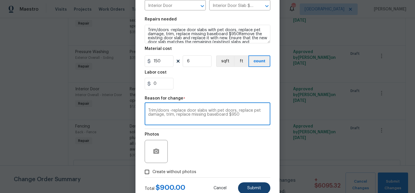
type textarea "Trim/doors -replace door slabs with pet doors, replace pet damage, trim, replac…"
click at [251, 185] on button "Submit" at bounding box center [254, 188] width 32 height 12
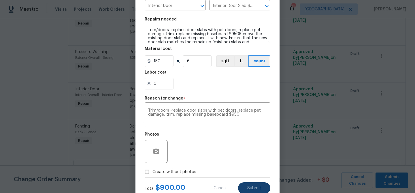
type textarea "Remove the existing door slab and replace it with new. Ensure that the new door…"
type input "7"
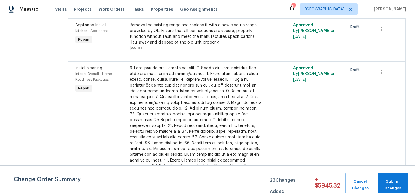
scroll to position [1312, 0]
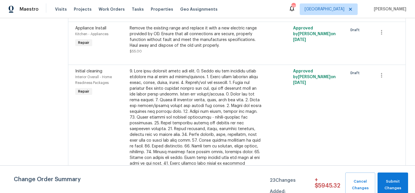
click at [193, 90] on div at bounding box center [196, 125] width 133 height 115
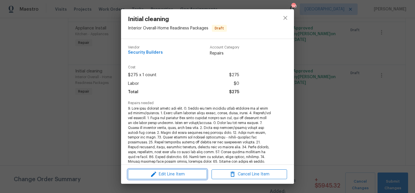
click at [160, 172] on span "Edit Line Item" at bounding box center [168, 174] width 76 height 7
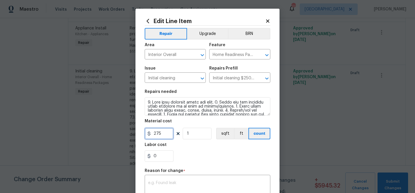
click at [155, 133] on input "275" at bounding box center [159, 134] width 29 height 12
type input "350"
click at [165, 180] on div "x ​" at bounding box center [208, 186] width 126 height 21
paste textarea "Interior cleaning -extra to cover cost of removing smoke residue from windows a…"
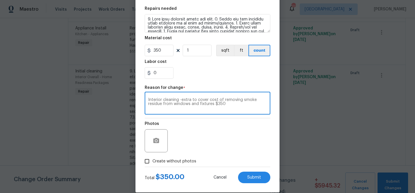
scroll to position [91, 0]
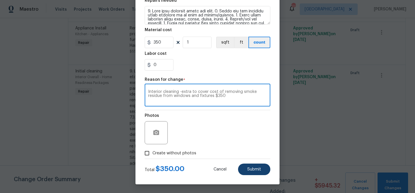
type textarea "Interior cleaning -extra to cover cost of removing smoke residue from windows a…"
click at [252, 170] on span "Submit" at bounding box center [254, 169] width 14 height 4
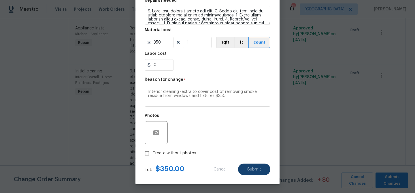
type input "275"
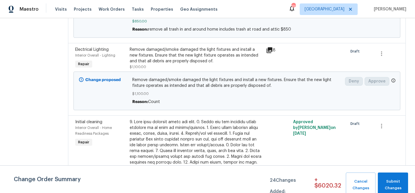
scroll to position [0, 0]
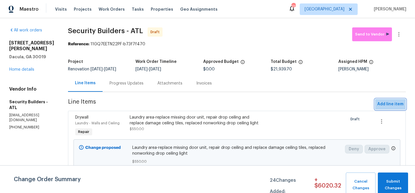
click at [386, 102] on span "Add line item" at bounding box center [390, 104] width 26 height 7
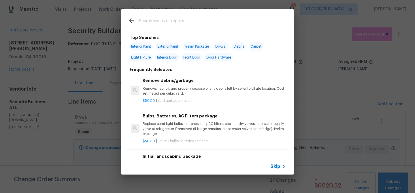
click at [171, 23] on input "text" at bounding box center [200, 21] width 122 height 9
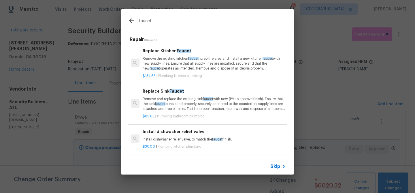
type input "faucet"
click at [173, 60] on p "Remove the existing kitchen faucet , prep the area and install a new kitchen fa…" at bounding box center [214, 63] width 143 height 15
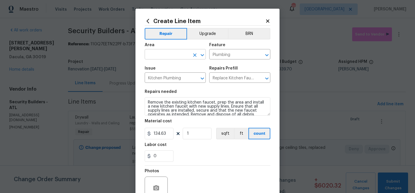
click at [159, 57] on input "text" at bounding box center [167, 54] width 45 height 9
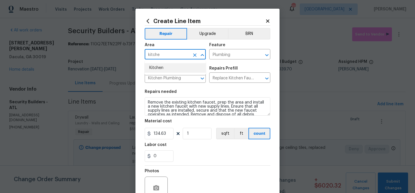
drag, startPoint x: 157, startPoint y: 69, endPoint x: 160, endPoint y: 89, distance: 20.5
click at [157, 69] on li "Kitchen" at bounding box center [175, 68] width 61 height 10
type input "Kitchen"
click at [162, 135] on input "134.63" at bounding box center [159, 134] width 29 height 12
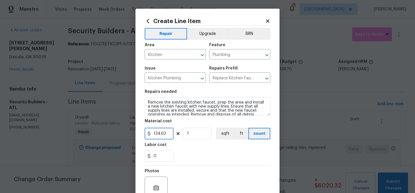
click at [162, 135] on input "134.63" at bounding box center [159, 134] width 29 height 12
type input "185"
click at [185, 151] on div "0" at bounding box center [208, 156] width 126 height 12
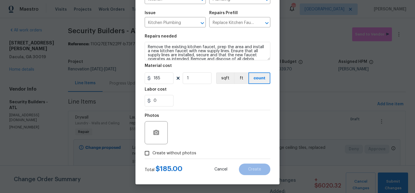
click at [192, 153] on span "Create without photos" at bounding box center [175, 153] width 44 height 6
click at [153, 153] on input "Create without photos" at bounding box center [147, 153] width 11 height 11
checkbox input "true"
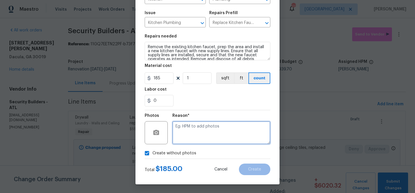
click at [189, 130] on textarea at bounding box center [221, 132] width 98 height 23
paste textarea "Kitchen -replace leaking kitchen faucet $185"
type textarea "Kitchen -replace leaking kitchen faucet $185"
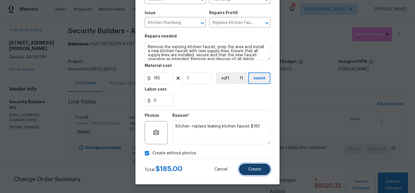
click at [262, 170] on button "Create" at bounding box center [254, 170] width 31 height 12
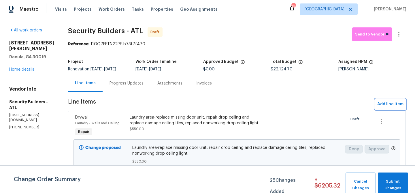
click at [384, 102] on span "Add line item" at bounding box center [390, 104] width 26 height 7
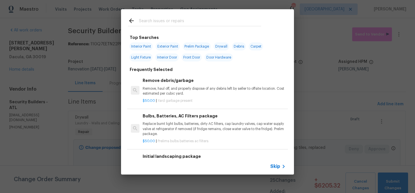
click at [162, 20] on input "text" at bounding box center [200, 21] width 122 height 9
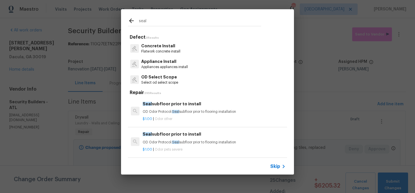
type input "seal"
click at [157, 113] on p "OD Odor Protocol: Seal subfloor prior to flooring installation" at bounding box center [214, 111] width 143 height 5
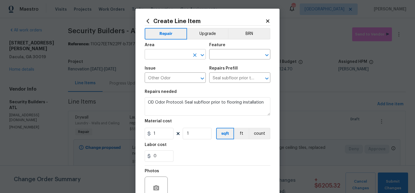
click at [163, 56] on input "text" at bounding box center [167, 54] width 45 height 9
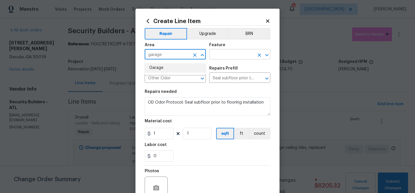
type input "garage"
click at [219, 55] on input "text" at bounding box center [231, 54] width 45 height 9
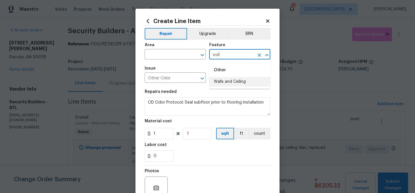
click at [227, 82] on li "Walls and Ceiling" at bounding box center [239, 82] width 61 height 10
type input "Walls and Ceiling"
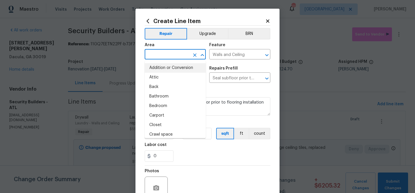
click at [169, 55] on input "text" at bounding box center [167, 54] width 45 height 9
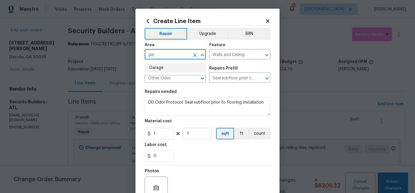
click at [167, 70] on li "Garage" at bounding box center [175, 68] width 61 height 10
type input "Garage"
click at [160, 134] on input "1" at bounding box center [159, 134] width 29 height 12
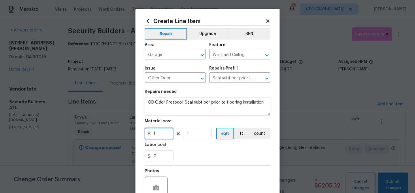
click at [160, 134] on input "1" at bounding box center [159, 134] width 29 height 12
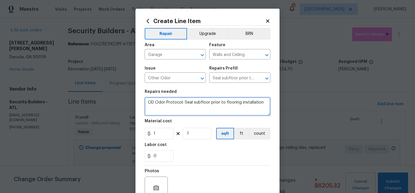
click at [188, 102] on textarea "OD Odor Protocol: Seal subfloor prior to flooring installation" at bounding box center [208, 106] width 126 height 18
paste textarea "Garage -repair cracks and apply foundation coating to garage foundation Walls, …"
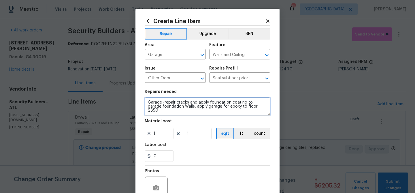
click at [247, 105] on textarea "Garage -repair cracks and apply foundation coating to garage foundation Walls, …" at bounding box center [208, 106] width 126 height 18
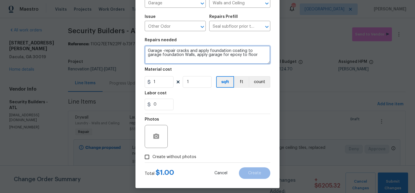
scroll to position [55, 0]
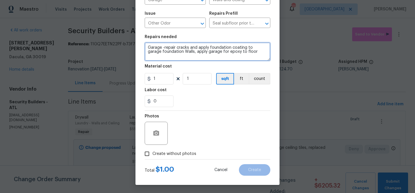
type textarea "Garage -repair cracks and apply foundation coating to garage foundation Walls, …"
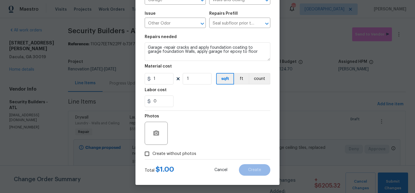
click at [170, 154] on span "Create without photos" at bounding box center [175, 154] width 44 height 6
click at [153, 154] on input "Create without photos" at bounding box center [147, 153] width 11 height 11
checkbox input "true"
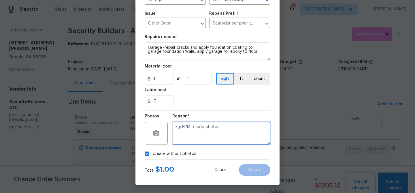
click at [186, 131] on textarea at bounding box center [221, 133] width 98 height 23
paste textarea "Garage -repair cracks and apply foundation coating to garage foundation Walls, …"
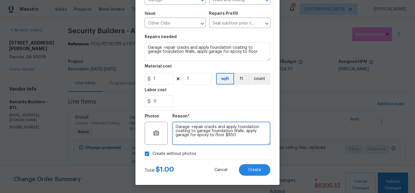
click at [244, 136] on textarea "Garage -repair cracks and apply foundation coating to garage foundation Walls, …" at bounding box center [221, 133] width 98 height 23
type textarea "Garage -repair cracks and apply foundation coating to garage foundation Walls, …"
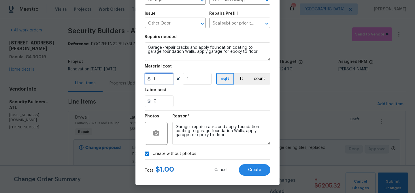
click at [161, 80] on input "1" at bounding box center [159, 79] width 29 height 12
type input "850"
click at [200, 95] on div "Labor cost" at bounding box center [208, 91] width 126 height 7
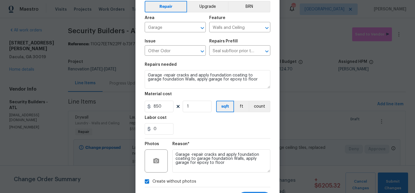
scroll to position [56, 0]
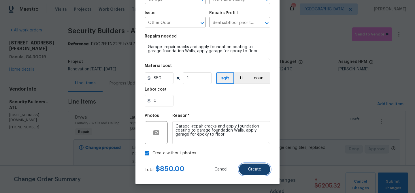
click at [256, 170] on span "Create" at bounding box center [254, 169] width 13 height 4
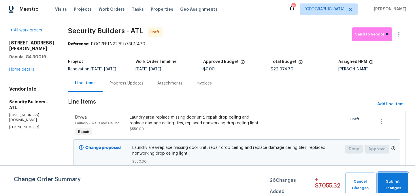
click at [392, 182] on span "Submit Changes" at bounding box center [393, 184] width 25 height 13
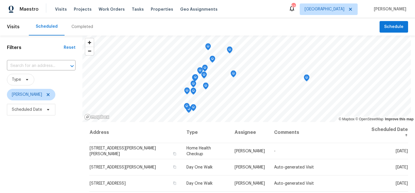
scroll to position [79, 0]
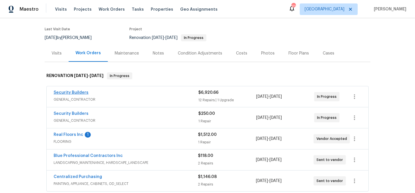
scroll to position [44, 0]
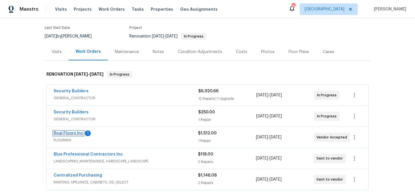
click at [73, 133] on link "Real Floors Inc" at bounding box center [69, 133] width 30 height 4
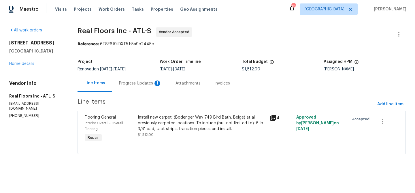
click at [128, 84] on div "Progress Updates 1" at bounding box center [140, 83] width 43 height 6
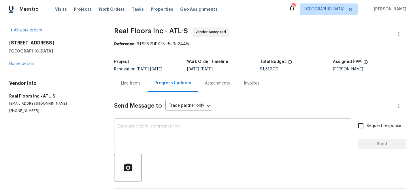
scroll to position [44, 0]
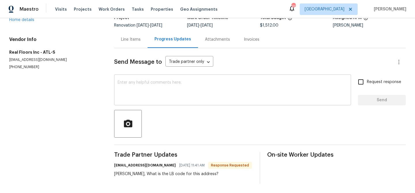
click at [157, 91] on textarea at bounding box center [233, 90] width 230 height 20
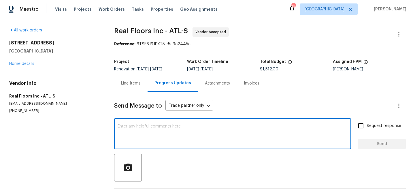
scroll to position [0, 0]
click at [152, 122] on div "x ​" at bounding box center [232, 133] width 237 height 29
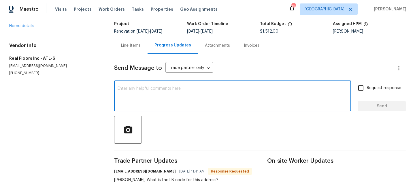
scroll to position [37, 0]
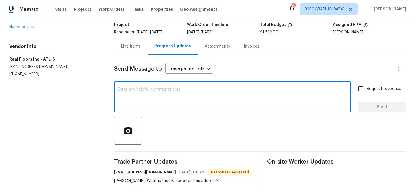
click at [152, 99] on textarea at bounding box center [233, 97] width 230 height 20
type textarea "4826"
click at [366, 105] on span "Send" at bounding box center [382, 107] width 39 height 7
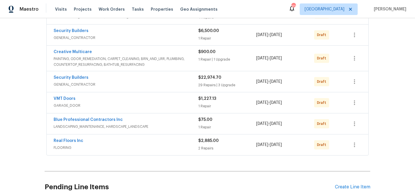
scroll to position [130, 0]
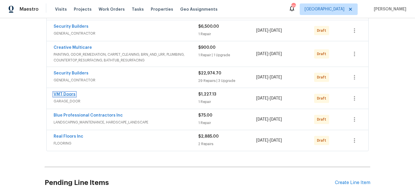
click at [66, 95] on link "VMT Doors" at bounding box center [65, 94] width 22 height 4
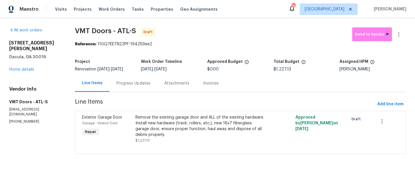
click at [148, 122] on div "Remove the existing garage door and ALL of the existing hardware. Install new h…" at bounding box center [201, 125] width 130 height 23
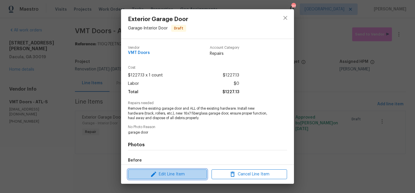
click at [166, 174] on span "Edit Line Item" at bounding box center [168, 174] width 76 height 7
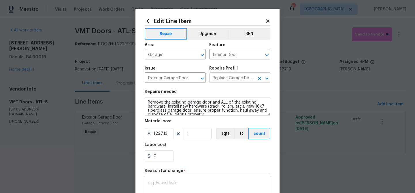
click at [226, 80] on input "Replace Garage Door 16x7 (Fiberglass) $1,227.13" at bounding box center [231, 78] width 45 height 9
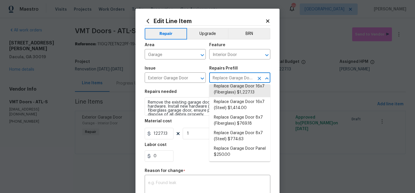
scroll to position [71, 0]
click at [234, 119] on li "Replace Garage Door 8x7 (Fiberglass) $769.18" at bounding box center [239, 120] width 61 height 16
type input "Replace Garage Door 16x7 (Fiberglass) $1,227.13"
type textarea "Remove the existing garage door and ALL of the existing hardware. Install new h…"
type input "Replace Garage Door 8x7 (Fiberglass) $769.18"
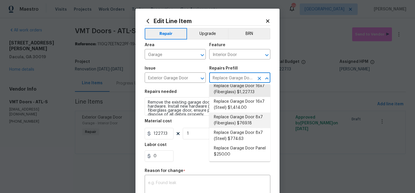
type input "769.18"
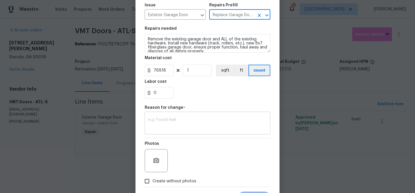
scroll to position [64, 0]
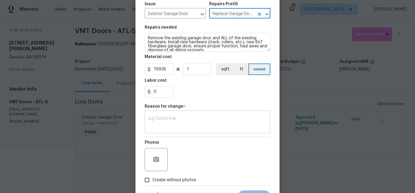
click at [217, 125] on textarea at bounding box center [207, 123] width 119 height 12
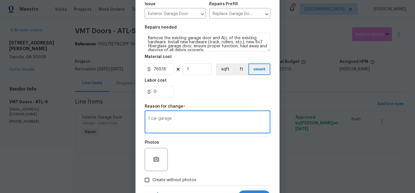
type textarea "1 car garage"
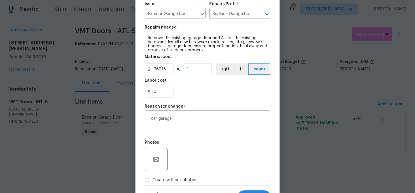
click at [236, 154] on div "Photos" at bounding box center [208, 155] width 126 height 37
click at [188, 177] on span "Create without photos" at bounding box center [175, 180] width 44 height 6
click at [153, 177] on input "Create without photos" at bounding box center [147, 179] width 11 height 11
checkbox input "true"
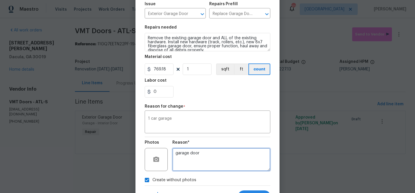
click at [194, 160] on textarea "garage door" at bounding box center [221, 159] width 98 height 23
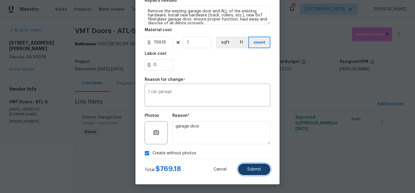
click at [255, 169] on span "Submit" at bounding box center [254, 169] width 14 height 4
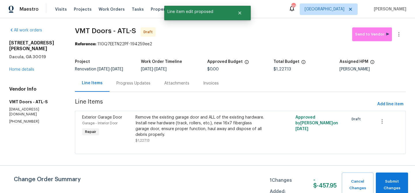
scroll to position [0, 0]
click at [391, 178] on span "Submit Changes" at bounding box center [392, 184] width 27 height 13
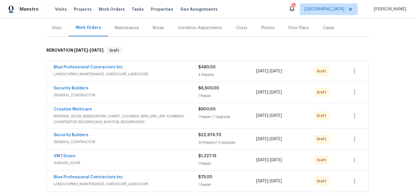
scroll to position [73, 0]
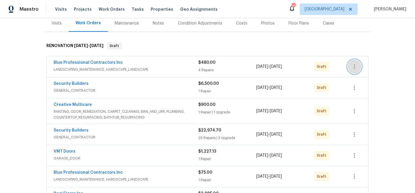
click at [357, 67] on icon "button" at bounding box center [354, 66] width 7 height 7
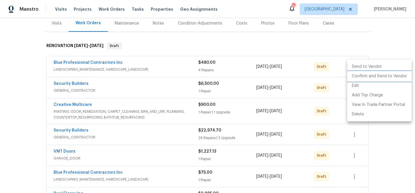
click at [357, 74] on li "Confirm and Send to Vendor" at bounding box center [379, 77] width 64 height 10
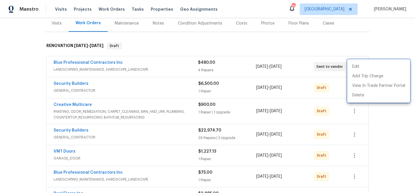
click at [330, 82] on div at bounding box center [207, 96] width 415 height 193
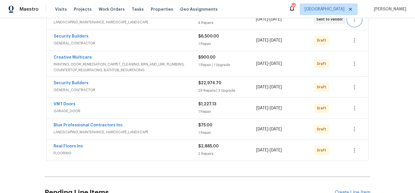
scroll to position [121, 0]
click at [356, 129] on icon "button" at bounding box center [354, 128] width 7 height 7
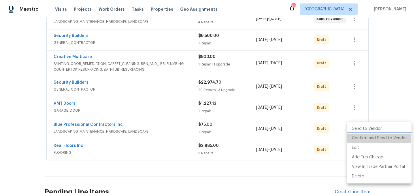
click at [358, 138] on li "Confirm and Send to Vendor" at bounding box center [379, 139] width 64 height 10
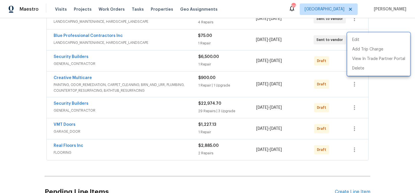
click at [342, 150] on div at bounding box center [207, 96] width 415 height 193
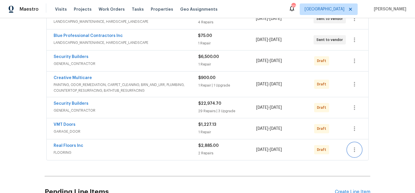
click at [355, 149] on icon "button" at bounding box center [354, 149] width 7 height 7
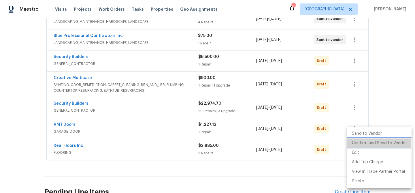
click at [353, 144] on li "Confirm and Send to Vendor" at bounding box center [379, 143] width 64 height 10
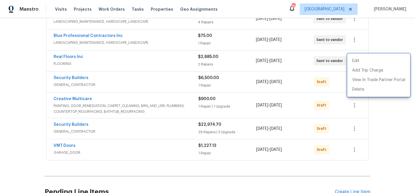
click at [338, 145] on div at bounding box center [207, 96] width 415 height 193
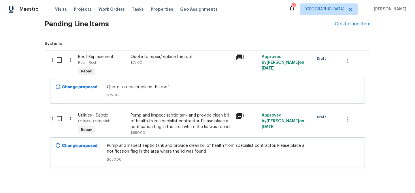
scroll to position [285, 0]
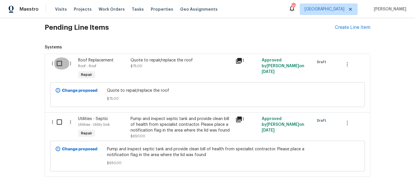
drag, startPoint x: 59, startPoint y: 64, endPoint x: 149, endPoint y: 79, distance: 91.1
click at [59, 64] on input "checkbox" at bounding box center [61, 63] width 16 height 12
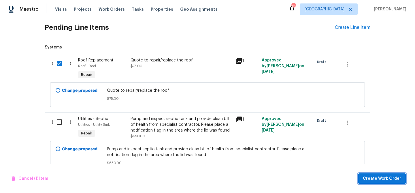
click at [379, 175] on span "Create Work Order" at bounding box center [382, 178] width 38 height 7
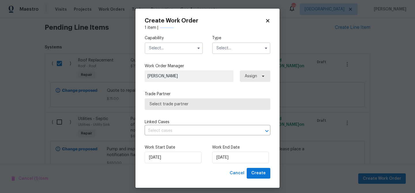
checkbox input "false"
click at [171, 48] on input "text" at bounding box center [174, 48] width 58 height 12
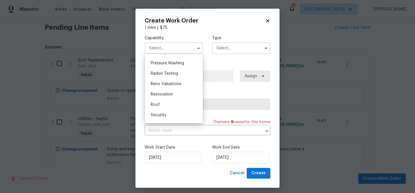
scroll to position [553, 0]
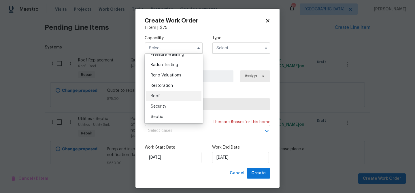
click at [170, 93] on div "Roof" at bounding box center [173, 96] width 55 height 10
type input "Roof"
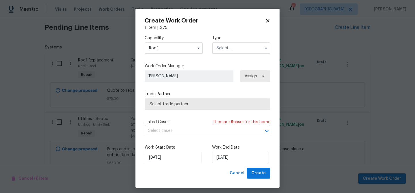
click at [228, 46] on input "text" at bounding box center [241, 48] width 58 height 12
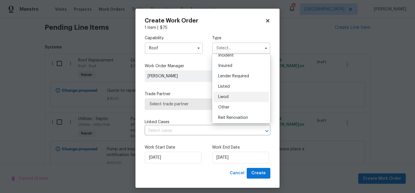
scroll to position [69, 0]
click at [230, 87] on span "Renovation" at bounding box center [228, 85] width 21 height 4
type input "Renovation"
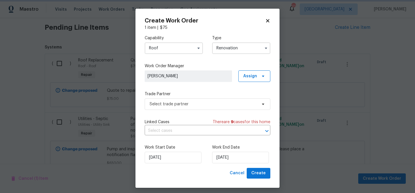
scroll to position [0, 0]
click at [208, 104] on span "Select trade partner" at bounding box center [204, 104] width 108 height 6
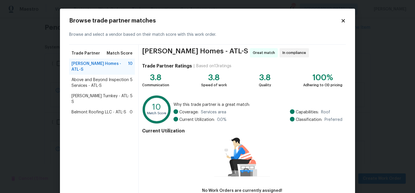
scroll to position [1, 0]
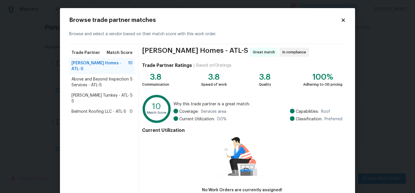
click at [343, 20] on icon at bounding box center [343, 19] width 3 height 3
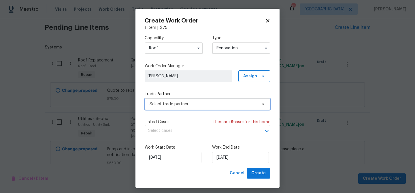
scroll to position [0, 0]
click at [182, 48] on input "Roof" at bounding box center [174, 48] width 58 height 12
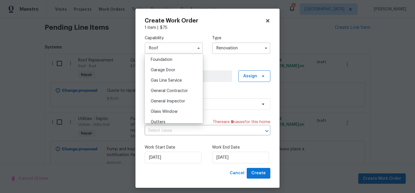
scroll to position [254, 0]
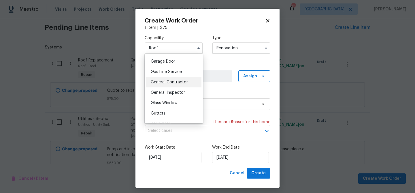
click at [179, 82] on span "General Contractor" at bounding box center [169, 82] width 37 height 4
type input "General Contractor"
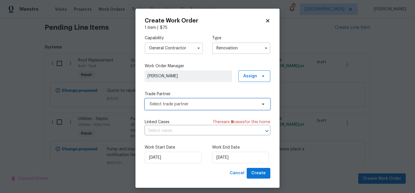
click at [197, 105] on span "Select trade partner" at bounding box center [204, 104] width 108 height 6
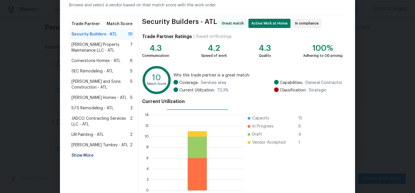
scroll to position [30, 0]
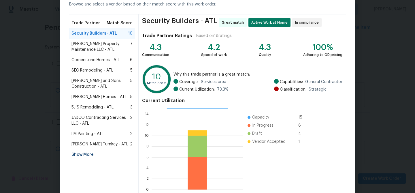
click at [84, 156] on div "Show More" at bounding box center [102, 154] width 66 height 10
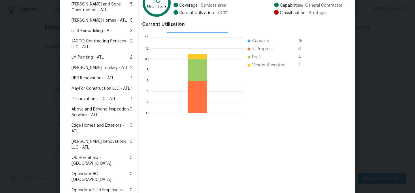
scroll to position [108, 0]
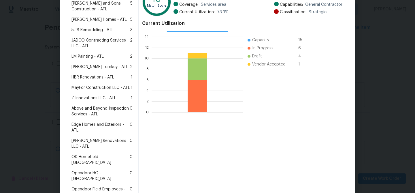
click at [90, 126] on span "Edge Homes and Exteriors - ATL" at bounding box center [101, 128] width 58 height 12
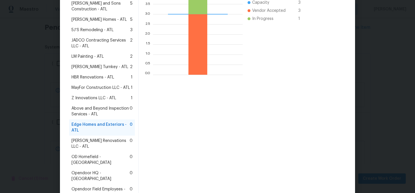
scroll to position [156, 0]
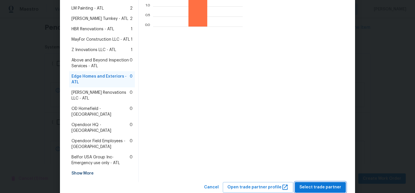
click at [328, 184] on span "Select trade partner" at bounding box center [321, 187] width 42 height 7
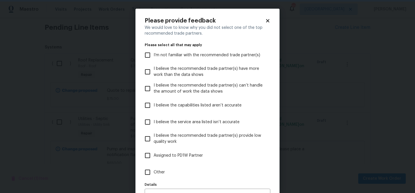
scroll to position [35, 0]
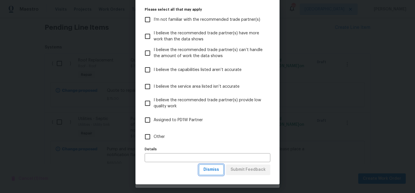
click at [213, 168] on span "Dismiss" at bounding box center [212, 169] width 16 height 7
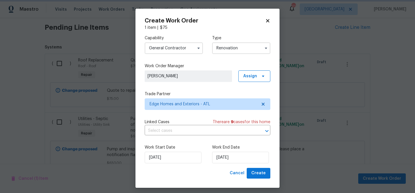
scroll to position [0, 0]
click at [224, 159] on input "[DATE]" at bounding box center [240, 158] width 57 height 12
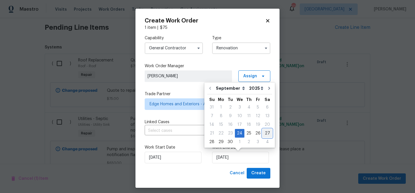
click at [263, 132] on div "27" at bounding box center [268, 133] width 10 height 8
type input "9/27/2025"
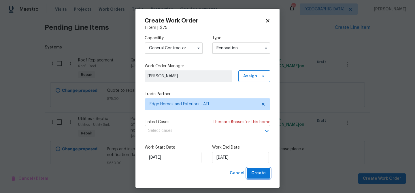
click at [254, 171] on span "Create" at bounding box center [258, 173] width 14 height 7
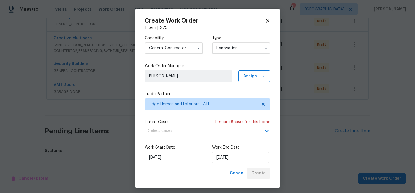
scroll to position [270, 0]
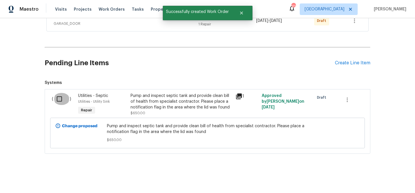
click at [57, 99] on input "checkbox" at bounding box center [61, 99] width 16 height 12
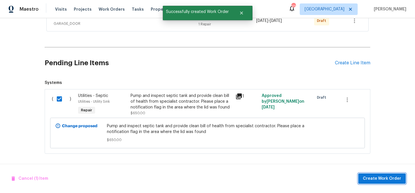
click at [400, 180] on span "Create Work Order" at bounding box center [382, 178] width 38 height 7
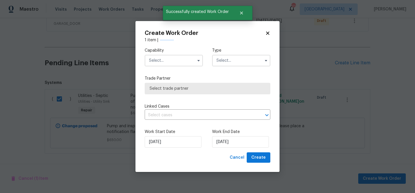
checkbox input "false"
click at [170, 60] on div "Capability Type Trade Partner Select trade partner Linked Cases There are 9 cas…" at bounding box center [208, 97] width 126 height 109
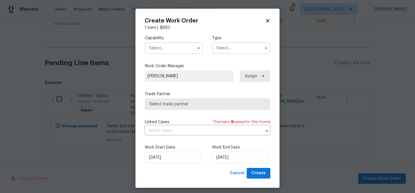
click at [179, 49] on input "text" at bounding box center [174, 48] width 58 height 12
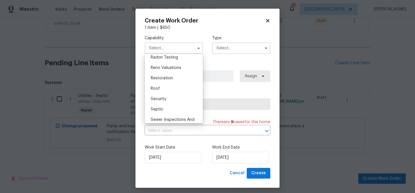
scroll to position [564, 0]
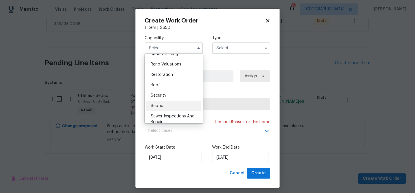
click at [170, 104] on div "Septic" at bounding box center [173, 106] width 55 height 10
type input "Septic"
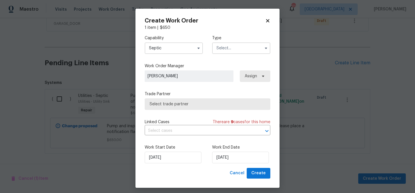
click at [215, 82] on div "Capability Septic Type Work Order Manager Michael Durham Assign Trade Partner S…" at bounding box center [208, 99] width 126 height 137
click at [222, 50] on input "text" at bounding box center [241, 48] width 58 height 12
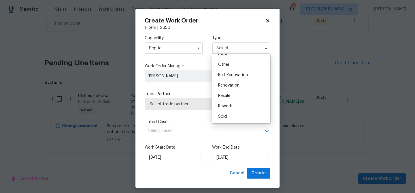
scroll to position [3, 0]
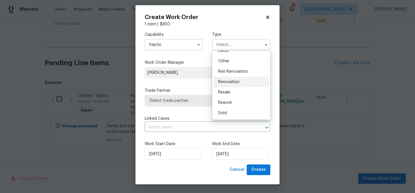
click at [231, 83] on span "Renovation" at bounding box center [228, 82] width 21 height 4
type input "Renovation"
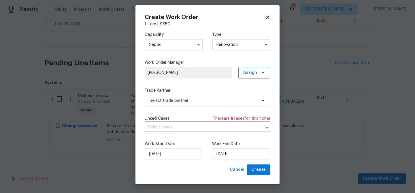
scroll to position [0, 0]
click at [214, 103] on span "Select trade partner" at bounding box center [208, 101] width 126 height 12
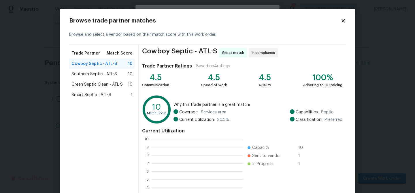
scroll to position [81, 91]
click at [107, 63] on span "Cowboy Septic - ATL-S" at bounding box center [95, 64] width 46 height 6
click at [98, 64] on span "Cowboy Septic - ATL-S" at bounding box center [95, 64] width 46 height 6
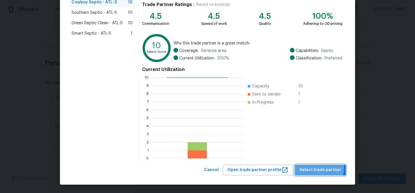
click at [317, 167] on span "Select trade partner" at bounding box center [321, 169] width 42 height 7
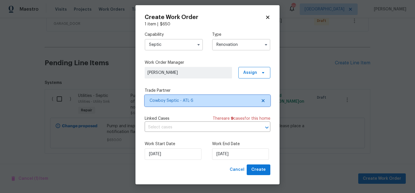
scroll to position [0, 0]
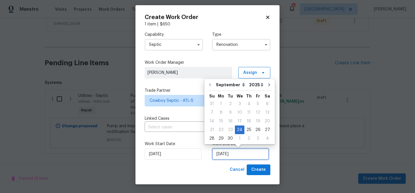
click at [247, 151] on input "[DATE]" at bounding box center [240, 154] width 57 height 12
click at [232, 138] on div "30" at bounding box center [230, 138] width 9 height 8
type input "9/30/2025"
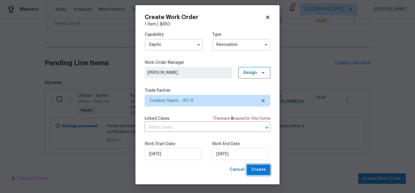
click at [259, 168] on span "Create" at bounding box center [258, 169] width 14 height 7
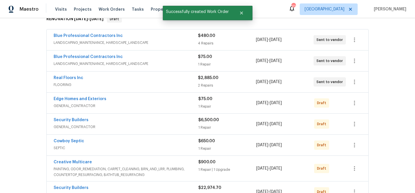
scroll to position [99, 0]
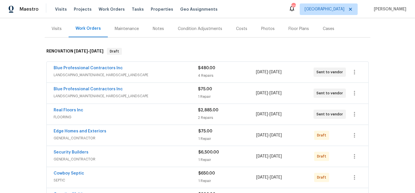
scroll to position [96, 0]
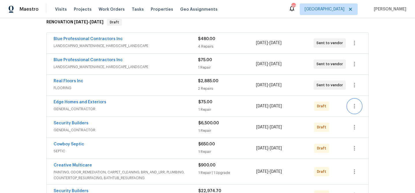
click at [355, 104] on icon "button" at bounding box center [354, 106] width 7 height 7
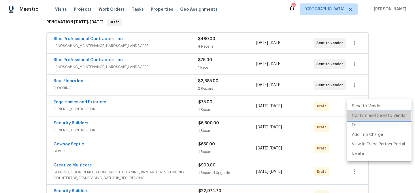
click at [358, 113] on li "Confirm and Send to Vendor" at bounding box center [379, 116] width 64 height 10
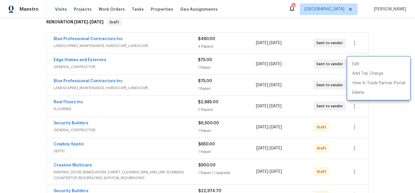
click at [362, 127] on div at bounding box center [207, 96] width 415 height 193
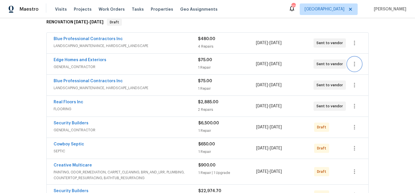
scroll to position [163, 0]
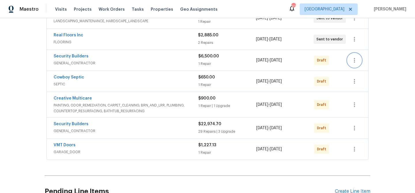
click at [352, 58] on icon "button" at bounding box center [354, 60] width 7 height 7
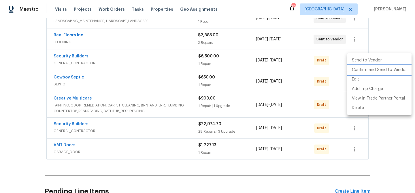
click at [356, 71] on li "Confirm and Send to Vendor" at bounding box center [379, 70] width 64 height 10
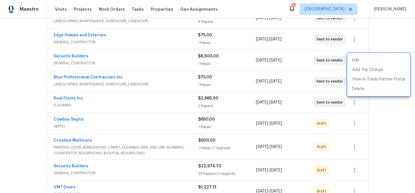
click at [337, 84] on div at bounding box center [207, 96] width 415 height 193
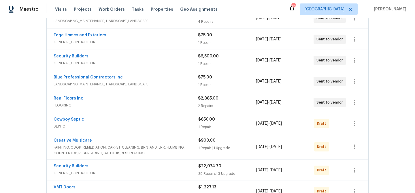
click at [343, 118] on div "Cowboy Septic SEPTIC $650.00 1 Repair 9/24/2025 - 9/30/2025 Draft" at bounding box center [201, 124] width 294 height 14
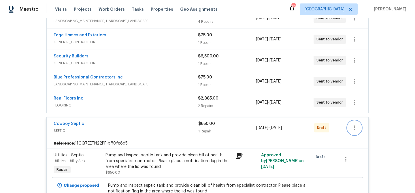
click at [354, 127] on icon "button" at bounding box center [354, 127] width 7 height 7
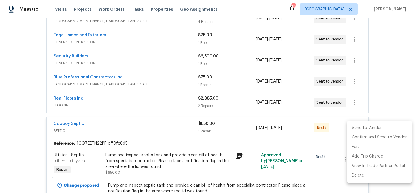
click at [354, 138] on li "Confirm and Send to Vendor" at bounding box center [379, 138] width 64 height 10
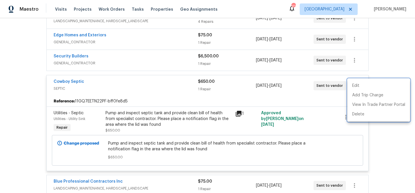
click at [159, 83] on div at bounding box center [207, 96] width 415 height 193
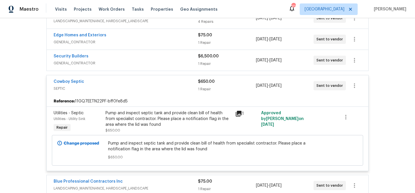
click at [161, 81] on div "Cowboy Septic" at bounding box center [126, 82] width 144 height 7
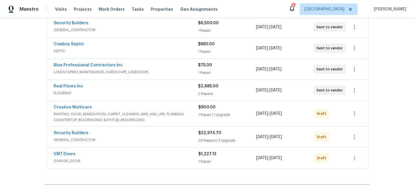
scroll to position [163, 0]
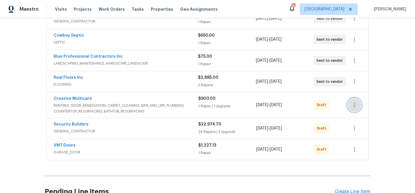
click at [352, 106] on icon "button" at bounding box center [354, 105] width 7 height 7
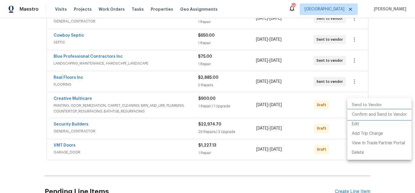
click at [354, 115] on li "Confirm and Send to Vendor" at bounding box center [379, 115] width 64 height 10
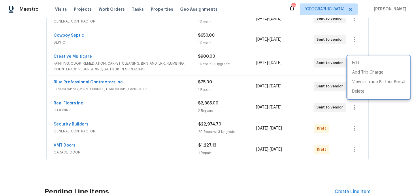
click at [338, 127] on div at bounding box center [207, 96] width 415 height 193
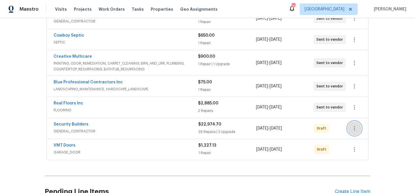
click at [355, 127] on icon "button" at bounding box center [354, 128] width 1 height 5
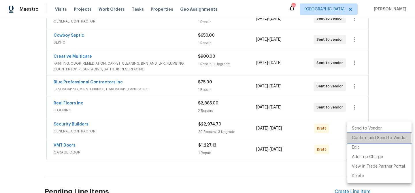
click at [356, 136] on li "Confirm and Send to Vendor" at bounding box center [379, 138] width 64 height 10
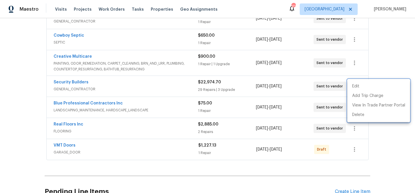
click at [354, 150] on div at bounding box center [207, 96] width 415 height 193
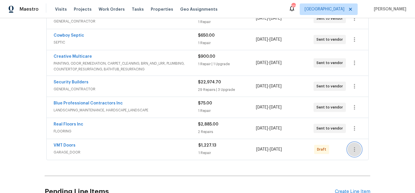
click at [354, 150] on icon "button" at bounding box center [354, 149] width 7 height 7
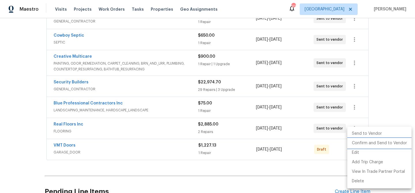
click at [355, 144] on li "Confirm and Send to Vendor" at bounding box center [379, 143] width 64 height 10
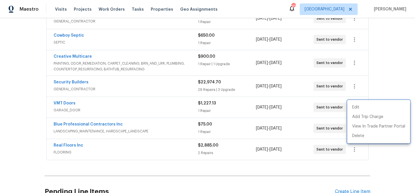
click at [380, 54] on div at bounding box center [207, 96] width 415 height 193
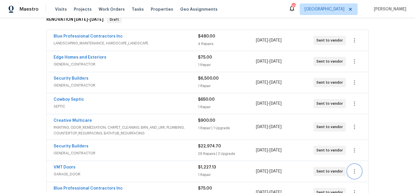
scroll to position [101, 0]
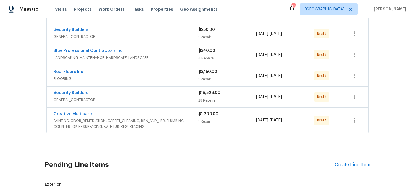
scroll to position [229, 0]
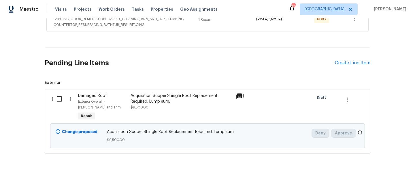
click at [133, 99] on div "Acquisition Scope: Shingle Roof Replacement Required. Lump sum." at bounding box center [182, 99] width 102 height 12
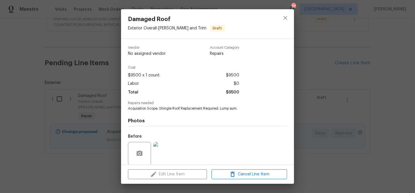
click at [335, 97] on div "Damaged Roof Exterior Overall - Eaves and Trim Draft Vendor No assigned vendor …" at bounding box center [207, 96] width 415 height 193
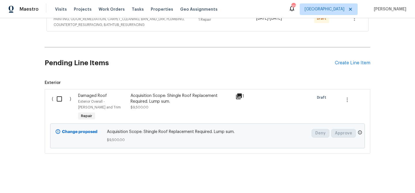
click at [62, 99] on input "checkbox" at bounding box center [61, 99] width 16 height 12
checkbox input "true"
click at [367, 176] on span "Create Work Order" at bounding box center [382, 178] width 38 height 7
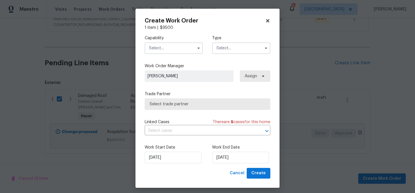
click at [167, 52] on input "text" at bounding box center [174, 48] width 58 height 12
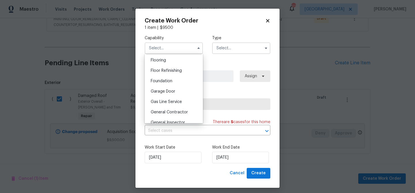
scroll to position [256, 0]
drag, startPoint x: 170, startPoint y: 84, endPoint x: 174, endPoint y: 77, distance: 8.1
click at [170, 84] on div "General Contractor" at bounding box center [173, 80] width 55 height 10
type input "General Contractor"
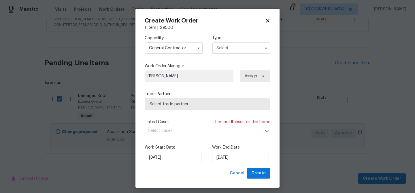
click at [227, 48] on input "text" at bounding box center [241, 48] width 58 height 12
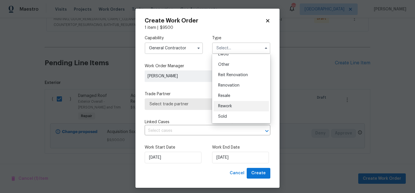
scroll to position [3, 0]
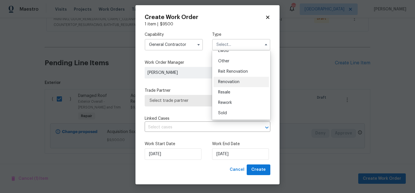
click at [230, 80] on span "Renovation" at bounding box center [228, 82] width 21 height 4
type input "Renovation"
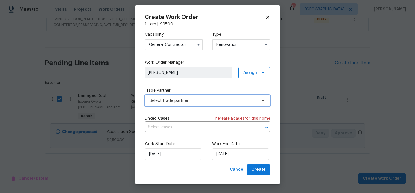
click at [207, 97] on span "Select trade partner" at bounding box center [208, 101] width 126 height 12
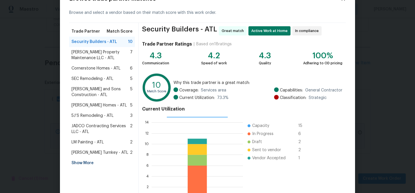
scroll to position [61, 0]
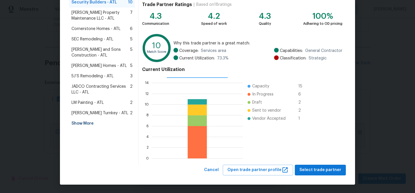
click at [90, 124] on div "Show More" at bounding box center [102, 123] width 66 height 10
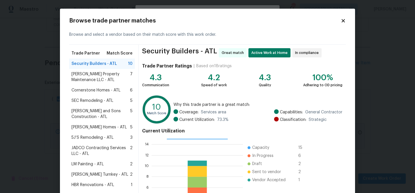
scroll to position [156, 0]
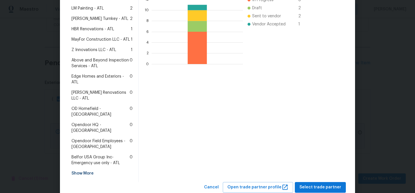
click at [89, 76] on span "Edge Homes and Exteriors - ATL" at bounding box center [101, 80] width 58 height 12
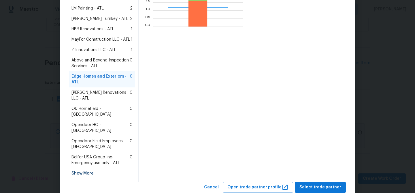
scroll to position [81, 90]
click at [319, 184] on span "Select trade partner" at bounding box center [321, 187] width 42 height 7
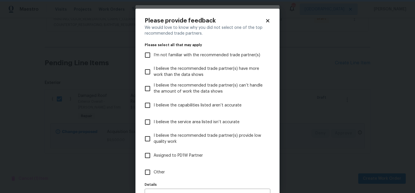
scroll to position [35, 0]
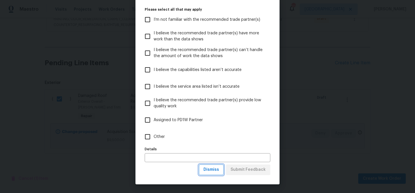
click at [218, 169] on span "Dismiss" at bounding box center [212, 169] width 16 height 7
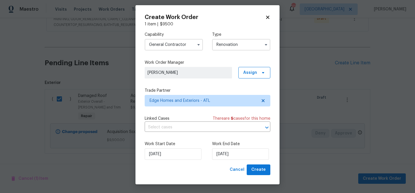
scroll to position [0, 0]
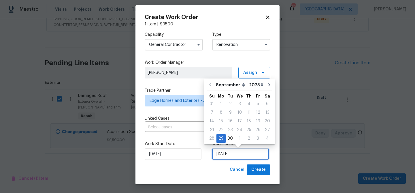
click at [225, 157] on input "9/29/2025" at bounding box center [240, 154] width 57 height 12
click at [253, 137] on div "3" at bounding box center [257, 138] width 9 height 8
type input "10/3/2025"
select select "9"
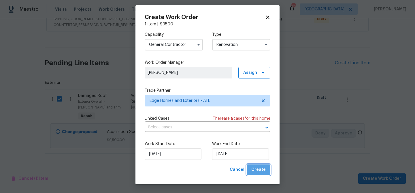
click at [264, 172] on span "Create" at bounding box center [258, 169] width 14 height 7
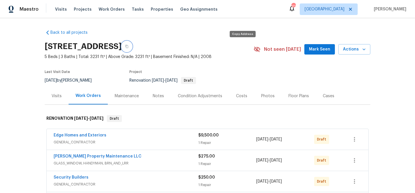
click at [129, 48] on icon "button" at bounding box center [126, 46] width 3 height 3
click at [318, 52] on span "Mark Seen" at bounding box center [319, 49] width 21 height 7
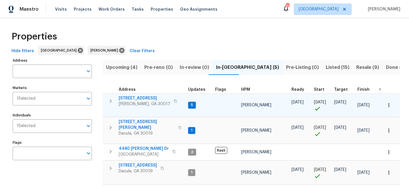
click at [126, 98] on span "[STREET_ADDRESS]" at bounding box center [145, 98] width 52 height 6
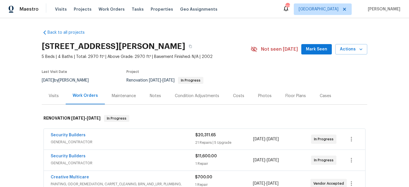
click at [317, 45] on button "Mark Seen" at bounding box center [317, 49] width 31 height 11
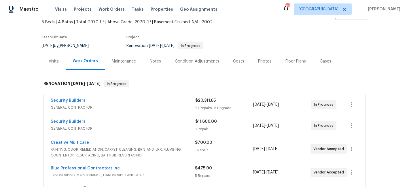
scroll to position [163, 0]
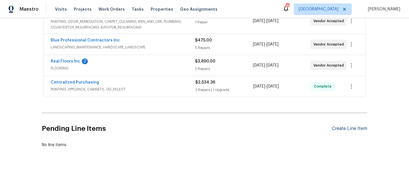
click at [336, 128] on div "Create Line Item" at bounding box center [349, 128] width 35 height 5
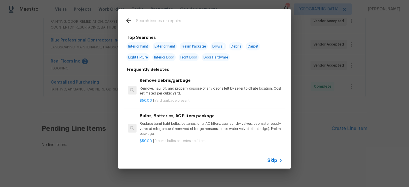
click at [150, 24] on input "text" at bounding box center [197, 21] width 122 height 9
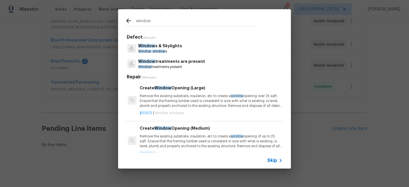
scroll to position [1, 0]
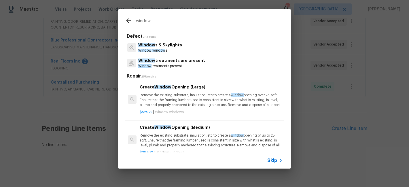
type input "window"
click at [150, 47] on span "Window" at bounding box center [146, 45] width 17 height 4
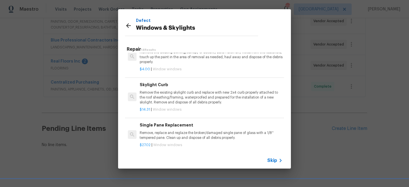
scroll to position [298, 0]
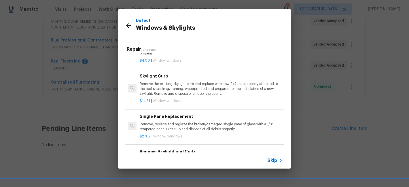
click at [170, 130] on p "Remove, replace and reglaze the broken/damaged single pane of glass with a 1/8'…" at bounding box center [211, 127] width 143 height 10
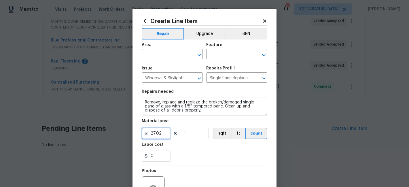
click at [161, 135] on input "27.02" at bounding box center [156, 134] width 29 height 12
type input "200"
click at [164, 54] on input "text" at bounding box center [164, 54] width 45 height 9
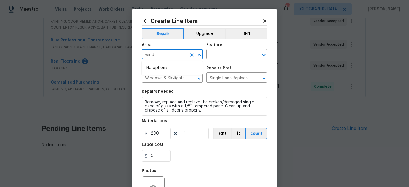
click at [170, 54] on input "wind" at bounding box center [164, 54] width 45 height 9
click at [181, 77] on li "Exterior Overall" at bounding box center [172, 78] width 61 height 10
type input "Exterior Overall"
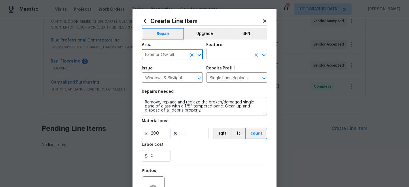
click at [230, 56] on input "text" at bounding box center [228, 54] width 45 height 9
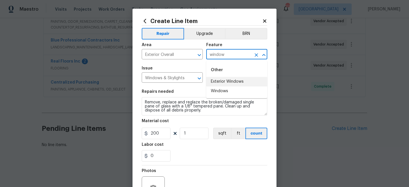
click at [225, 82] on li "Exterior Windows" at bounding box center [236, 82] width 61 height 10
type input "Exterior Windows"
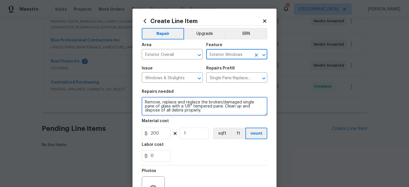
click at [144, 102] on textarea "Remove, replace and reglaze the broken/damaged single pane of glass with a 1/8'…" at bounding box center [205, 106] width 126 height 18
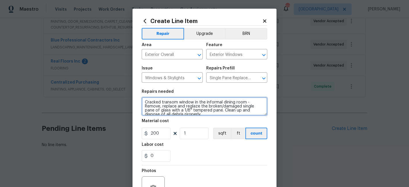
type textarea "Cracked transom window in the informal dining room - Remove, replace and reglaz…"
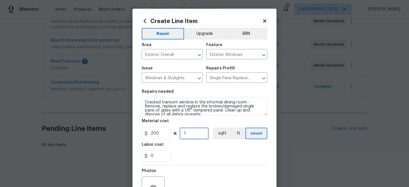
click at [187, 138] on input "1" at bounding box center [194, 134] width 29 height 12
click at [191, 146] on div "Labor cost" at bounding box center [205, 146] width 126 height 7
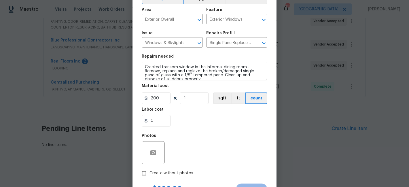
scroll to position [61, 0]
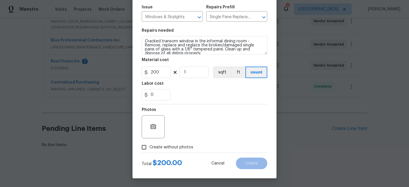
click at [187, 146] on span "Create without photos" at bounding box center [172, 147] width 44 height 6
click at [150, 146] on input "Create without photos" at bounding box center [144, 147] width 11 height 11
checkbox input "true"
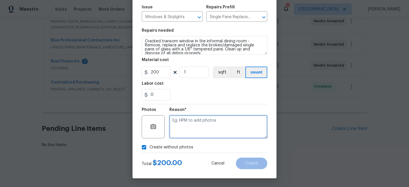
click at [192, 124] on textarea at bounding box center [219, 126] width 98 height 23
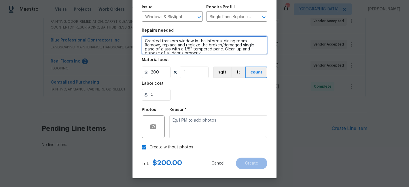
drag, startPoint x: 144, startPoint y: 40, endPoint x: 247, endPoint y: 40, distance: 102.1
click at [247, 40] on textarea "Cracked transom window in the informal dining room - Remove, replace and reglaz…" at bounding box center [205, 45] width 126 height 18
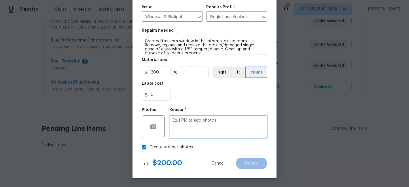
click at [205, 127] on textarea at bounding box center [219, 126] width 98 height 23
paste textarea "Cracked transom window in the informal dining room"
type textarea "Cracked transom window in the informal dining room"
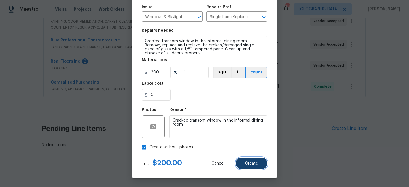
click at [254, 163] on span "Create" at bounding box center [251, 163] width 13 height 4
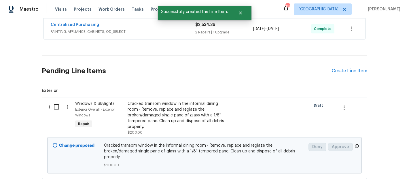
scroll to position [223, 0]
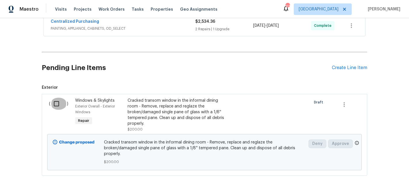
drag, startPoint x: 57, startPoint y: 101, endPoint x: 159, endPoint y: 119, distance: 103.2
click at [57, 101] on input "checkbox" at bounding box center [58, 104] width 16 height 12
checkbox input "true"
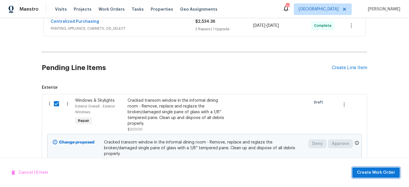
click at [379, 171] on span "Create Work Order" at bounding box center [376, 172] width 38 height 7
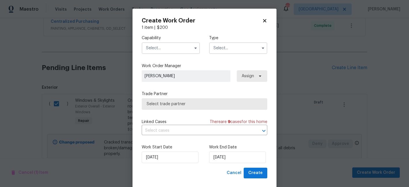
click at [151, 43] on input "text" at bounding box center [171, 48] width 58 height 12
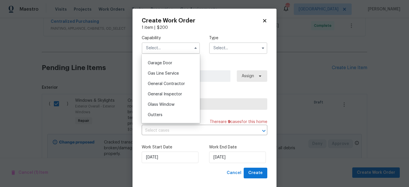
scroll to position [251, 0]
click at [171, 104] on span "Glass Window" at bounding box center [161, 106] width 27 height 4
type input "Glass Window"
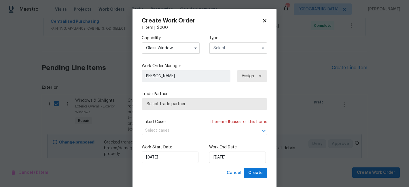
click at [221, 46] on input "text" at bounding box center [238, 48] width 58 height 12
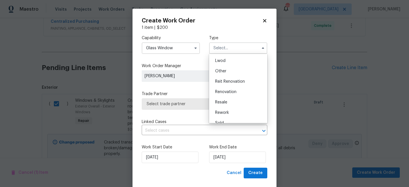
scroll to position [63, 0]
click at [225, 91] on span "Renovation" at bounding box center [225, 91] width 21 height 4
type input "Renovation"
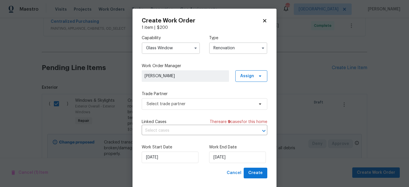
click at [198, 112] on div "Capability Glass Window Type Renovation Work Order Manager [PERSON_NAME] Assign…" at bounding box center [205, 99] width 126 height 137
click at [198, 107] on span "Select trade partner" at bounding box center [201, 104] width 108 height 6
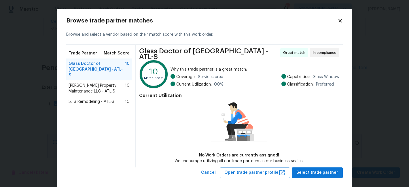
drag, startPoint x: 105, startPoint y: 88, endPoint x: 108, endPoint y: 84, distance: 5.0
click at [108, 84] on span "[PERSON_NAME] Property Maintenance LLC - ATL-S" at bounding box center [97, 89] width 57 height 12
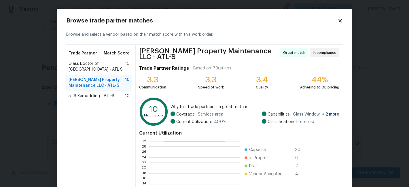
scroll to position [67, 0]
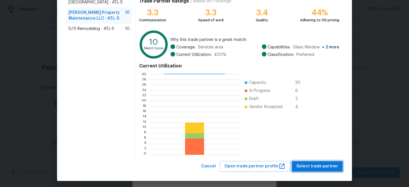
click at [319, 166] on span "Select trade partner" at bounding box center [318, 166] width 42 height 7
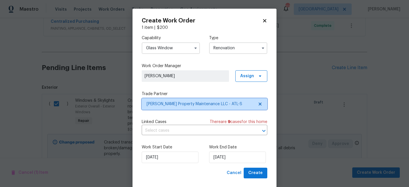
scroll to position [0, 0]
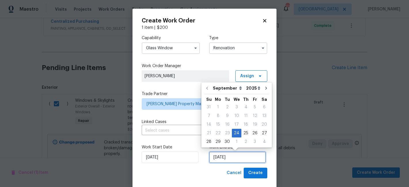
click at [236, 160] on input "[DATE]" at bounding box center [237, 158] width 57 height 12
click at [251, 132] on div "26" at bounding box center [255, 133] width 9 height 8
type input "[DATE]"
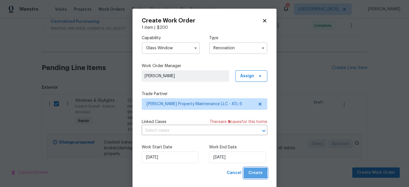
click at [251, 174] on span "Create" at bounding box center [256, 173] width 14 height 7
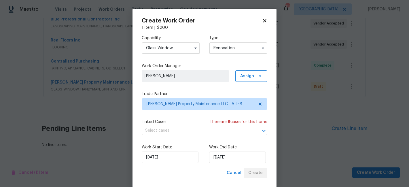
scroll to position [184, 0]
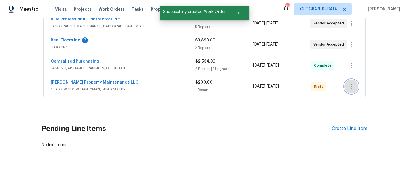
click at [352, 89] on icon "button" at bounding box center [351, 86] width 7 height 7
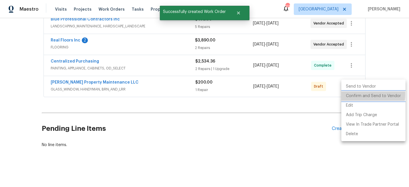
click at [351, 94] on li "Confirm and Send to Vendor" at bounding box center [374, 96] width 64 height 10
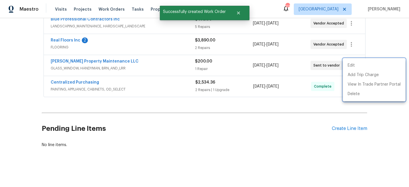
click at [153, 92] on div at bounding box center [204, 93] width 409 height 187
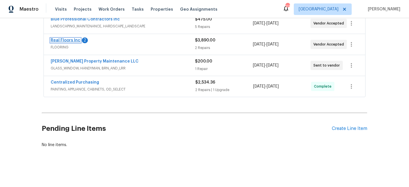
click at [76, 39] on link "Real Floors Inc" at bounding box center [66, 40] width 30 height 4
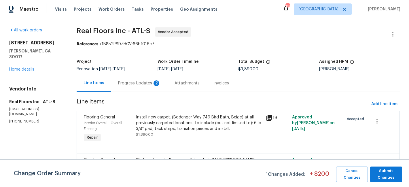
click at [139, 84] on div "Progress Updates 2" at bounding box center [139, 83] width 43 height 6
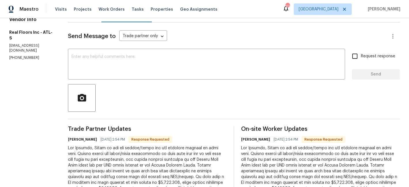
scroll to position [79, 0]
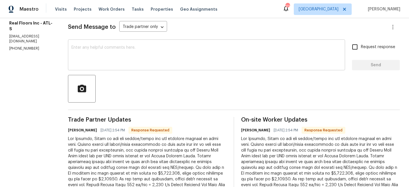
click at [138, 46] on textarea at bounding box center [207, 56] width 270 height 20
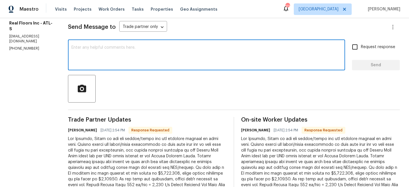
type textarea "R"
type textarea "Thank you! Updating the budget now."
click at [385, 67] on span "Send" at bounding box center [376, 65] width 39 height 7
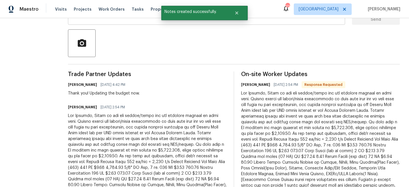
scroll to position [210, 0]
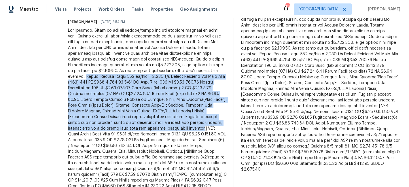
drag, startPoint x: 184, startPoint y: 70, endPoint x: 197, endPoint y: 121, distance: 52.5
click at [197, 121] on div at bounding box center [147, 111] width 159 height 167
copy div "Carpet Amount Total: 229 sq/yds = 2,061 s/f Mohawk Bodenger Way Bird Bath (749)…"
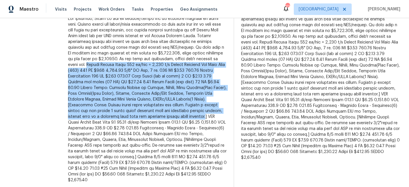
scroll to position [222, 0]
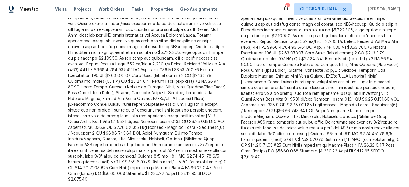
drag, startPoint x: 198, startPoint y: 109, endPoint x: 217, endPoint y: 136, distance: 32.2
click at [217, 137] on div at bounding box center [147, 98] width 159 height 167
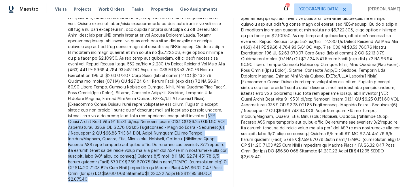
drag, startPoint x: 199, startPoint y: 110, endPoint x: 224, endPoint y: 170, distance: 65.3
click at [224, 170] on div at bounding box center [147, 98] width 159 height 167
copy div "LVP Click Mohawk Best Door 4.5 32.15 sf/box Sweeper Beige 835.9 SF $2.40 2,006.…"
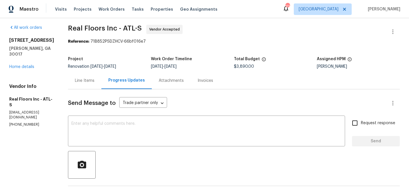
scroll to position [0, 0]
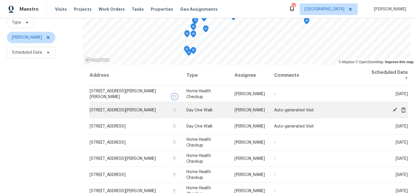
scroll to position [51, 0]
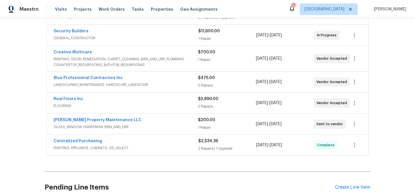
scroll to position [126, 0]
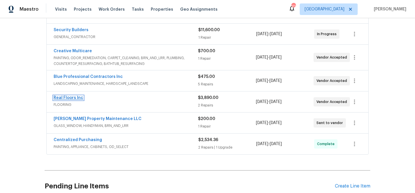
click at [75, 97] on link "Real Floors Inc" at bounding box center [69, 98] width 30 height 4
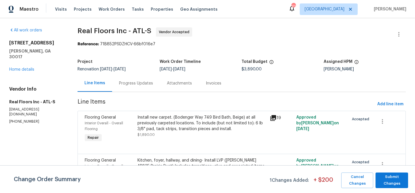
click at [197, 123] on div "Install new carpet. (Bodenger Way 749 Bird Bath, Beige) at all previously carpe…" at bounding box center [202, 122] width 129 height 17
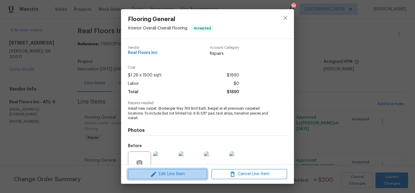
click at [170, 170] on button "Edit Line Item" at bounding box center [167, 174] width 79 height 10
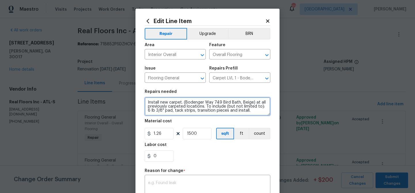
click at [166, 104] on textarea "Install new carpet. (Bodenger Way 749 Bird Bath, Beige) at all previously carpe…" at bounding box center [208, 106] width 126 height 18
paste textarea "Carpet Amount Total: 229 sq/yds = 2,061 s/f Mohawk Bodenger Way Bird Bath (749)…"
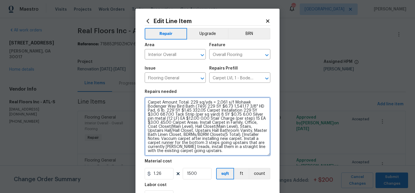
drag, startPoint x: 268, startPoint y: 113, endPoint x: 271, endPoint y: 153, distance: 39.7
click at [271, 153] on div "Edit Line Item Repair Upgrade BRN Area Interior Overall ​ Feature Overall Floor…" at bounding box center [208, 165] width 144 height 313
drag, startPoint x: 211, startPoint y: 107, endPoint x: 223, endPoint y: 107, distance: 11.5
click at [223, 107] on textarea "Carpet Amount Total: 229 sq/yds = 2,061 s/f Mohawk Bodenger Way Bird Bath (749)…" at bounding box center [208, 126] width 126 height 58
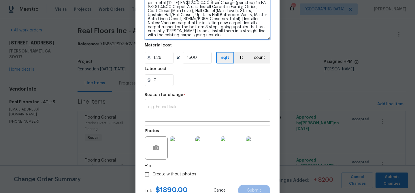
scroll to position [115, 0]
type textarea "Carpet Amount Total: 229 sq/yds = 2,061 s/f Mohawk Bodenger Way Bird Bath (749)…"
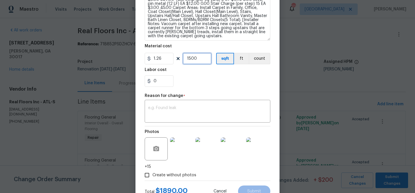
click at [193, 58] on input "1500" at bounding box center [197, 59] width 29 height 12
click at [193, 58] on input "1300" at bounding box center [197, 59] width 29 height 12
click at [197, 59] on input "1200" at bounding box center [197, 59] width 29 height 12
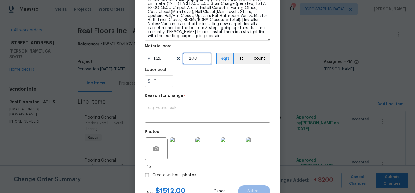
click at [197, 59] on input "1200" at bounding box center [197, 59] width 29 height 12
type input "2061"
click at [219, 72] on div "Labor cost" at bounding box center [208, 71] width 126 height 7
click at [219, 75] on div "Labor cost" at bounding box center [208, 71] width 126 height 7
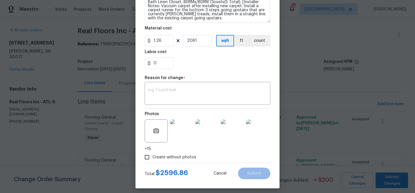
scroll to position [130, 0]
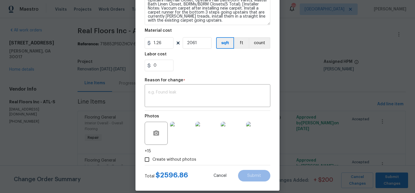
click at [211, 71] on div "0" at bounding box center [208, 66] width 126 height 12
click at [166, 44] on input "1.26" at bounding box center [159, 43] width 29 height 12
type input "1"
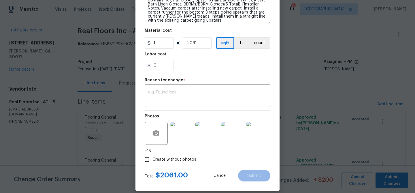
click at [193, 62] on div "0" at bounding box center [208, 66] width 126 height 12
click at [166, 44] on input "1" at bounding box center [159, 43] width 29 height 12
click at [185, 62] on div "0" at bounding box center [208, 66] width 126 height 12
click at [185, 85] on div "Reason for change *" at bounding box center [208, 81] width 126 height 7
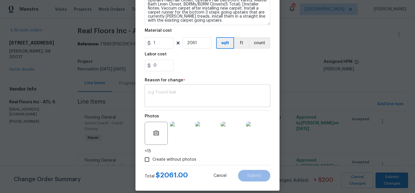
click at [182, 89] on div "x ​" at bounding box center [208, 96] width 126 height 21
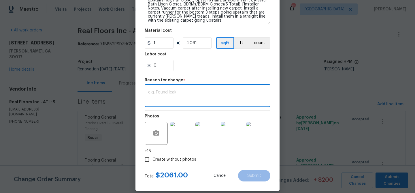
paste textarea "Carpet Amount Total: 229 sq/yds = 2,061 s/f Mohawk Bodenger Way Bird Bath (749)…"
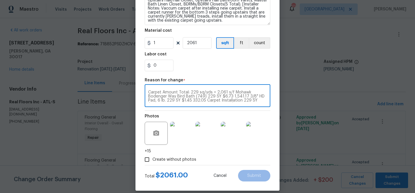
scroll to position [40, 0]
type textarea "Carpet Amount Total: 229 sq/yds = 2,061 s/f Mohawk Bodenger Way Bird Bath (749)…"
click at [200, 60] on div "Labor cost" at bounding box center [208, 55] width 126 height 7
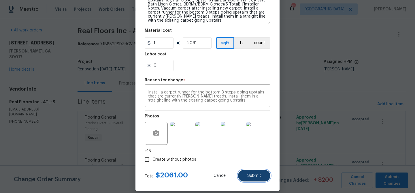
click at [246, 174] on button "Submit" at bounding box center [254, 176] width 32 height 12
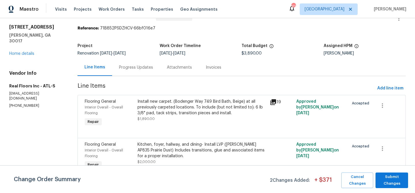
scroll to position [21, 0]
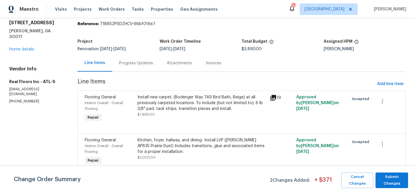
click at [191, 110] on div "Install new carpet. (Bodenger Way 749 Bird Bath, Beige) at all previously carpe…" at bounding box center [202, 102] width 129 height 17
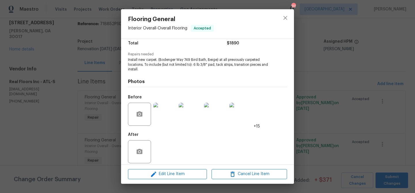
scroll to position [53, 0]
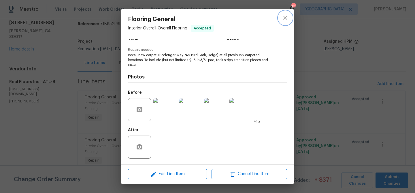
click at [286, 15] on icon "close" at bounding box center [285, 17] width 7 height 7
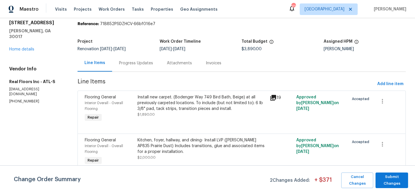
click at [192, 145] on div "Kitchen, foyer, hallway, and dining- Install LVP (Knighton AP835 Prairie Dust) …" at bounding box center [202, 145] width 129 height 17
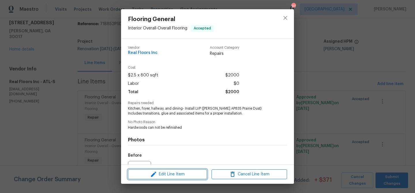
click at [188, 171] on span "Edit Line Item" at bounding box center [168, 174] width 76 height 7
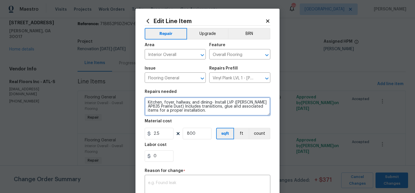
click at [167, 103] on textarea "Kitchen, foyer, hallway, and dining- Install LVP (Knighton AP835 Prairie Dust) …" at bounding box center [208, 106] width 126 height 18
paste textarea "LVP Click Mohawk Best Door 4.5 32.15 sf/box Sweeper Beige 835.9 SF $2.40 2,006.…"
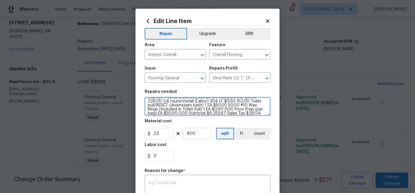
type textarea "LVP Click Mohawk Best Door 4.5 32.15 sf/box Sweeper Beige 835.9 SF $2.40 2,006.…"
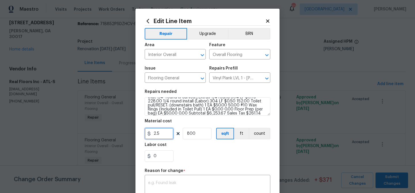
click at [164, 134] on input "2.5" at bounding box center [159, 134] width 29 height 12
type input "6514.81"
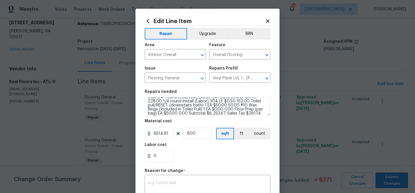
click at [195, 163] on section "Repairs needed LVP Click Mohawk Best Door 4.5 32.15 sf/box Sweeper Beige 835.9 …" at bounding box center [208, 125] width 126 height 79
click at [192, 179] on div "x ​" at bounding box center [208, 186] width 126 height 21
paste textarea "LVP Click Mohawk Best Door 4.5 32.15 sf/box Sweeper Beige 835.9 SF $2.40 2,006.…"
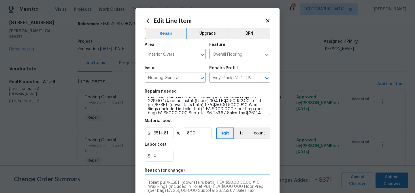
scroll to position [91, 0]
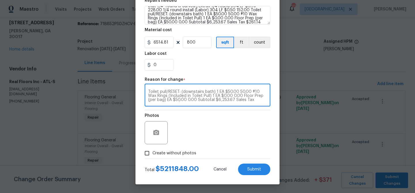
type textarea "LVP Click Mohawk Best Door 4.5 32.15 sf/box Sweeper Beige 835.9 SF $2.40 2,006.…"
click at [194, 43] on input "800" at bounding box center [197, 43] width 29 height 12
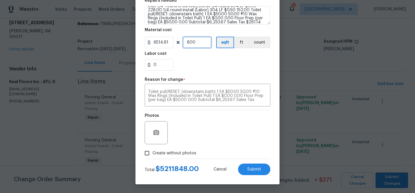
click at [194, 43] on input "800" at bounding box center [197, 43] width 29 height 12
type input "1"
click at [158, 44] on input "6514.81" at bounding box center [159, 43] width 29 height 12
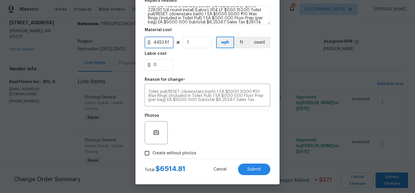
type input "4453.81"
click at [203, 127] on div "Photos" at bounding box center [208, 128] width 126 height 37
click at [250, 168] on span "Submit" at bounding box center [254, 169] width 14 height 4
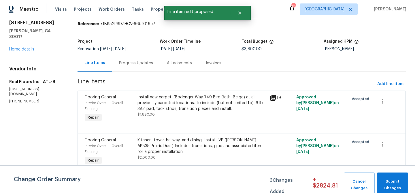
scroll to position [0, 0]
click at [384, 183] on span "Submit Changes" at bounding box center [392, 184] width 25 height 13
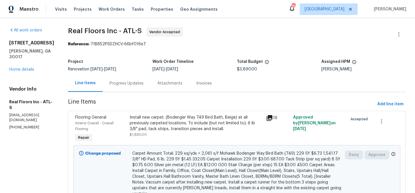
scroll to position [156, 0]
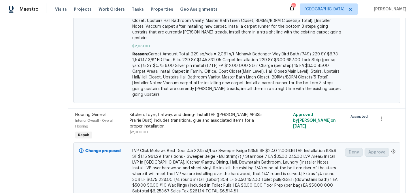
click at [196, 117] on div "Kitchen, foyer, hallway, and dining- Install LVP (Knighton AP835 Prairie Dust) …" at bounding box center [196, 120] width 133 height 17
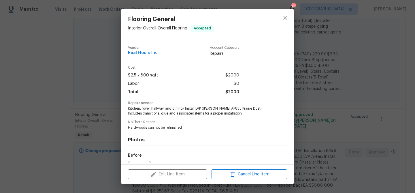
scroll to position [63, 0]
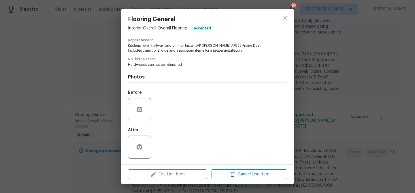
click at [359, 123] on div "Flooring General Interior Overall - Overall Flooring Accepted Vendor Real Floor…" at bounding box center [207, 96] width 415 height 193
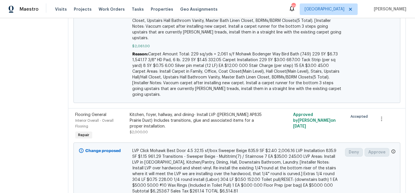
scroll to position [0, 0]
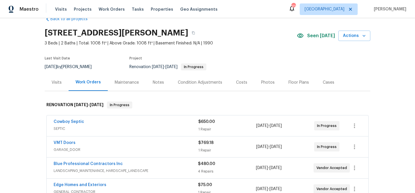
scroll to position [143, 0]
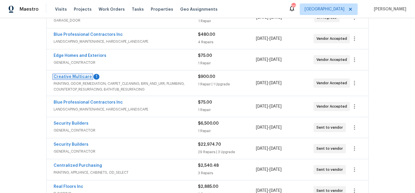
click at [81, 75] on link "Creative Multicare" at bounding box center [73, 77] width 38 height 4
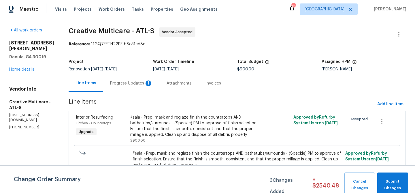
click at [143, 82] on div "Progress Updates 1" at bounding box center [131, 83] width 43 height 6
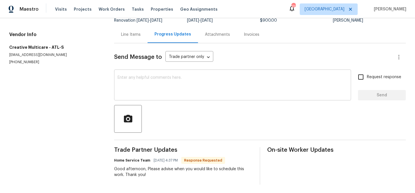
scroll to position [50, 0]
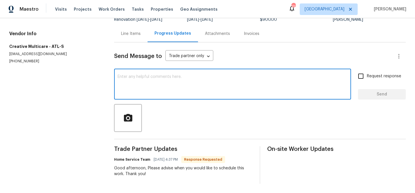
click at [159, 85] on textarea at bounding box center [233, 85] width 230 height 20
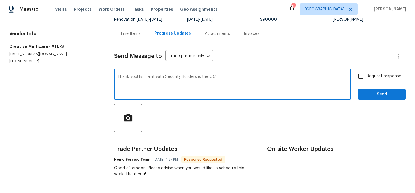
type textarea "Thank you! Bill Faint with Security Builders is the GC."
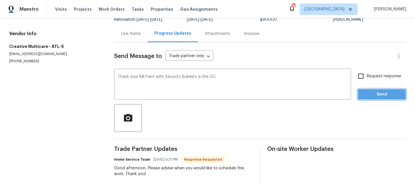
click at [362, 97] on button "Send" at bounding box center [382, 94] width 48 height 11
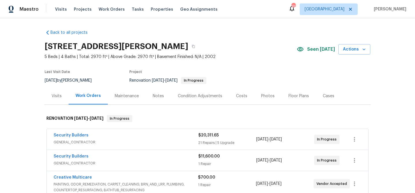
click at [155, 97] on div "Notes" at bounding box center [158, 96] width 11 height 6
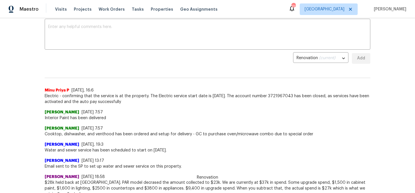
scroll to position [100, 0]
click at [119, 27] on textarea at bounding box center [207, 35] width 319 height 20
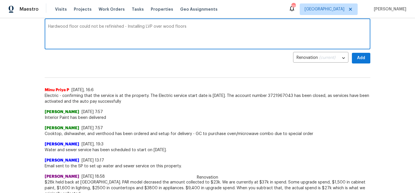
scroll to position [102, 0]
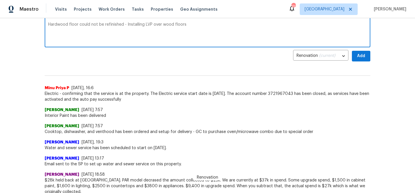
type textarea "Hardwood floor could not be refinished - Installing LVP over wood floors"
click at [361, 55] on span "Add" at bounding box center [361, 55] width 9 height 7
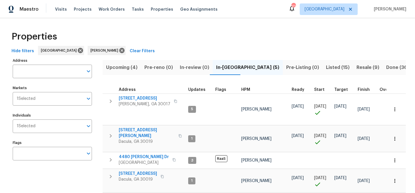
scroll to position [22, 0]
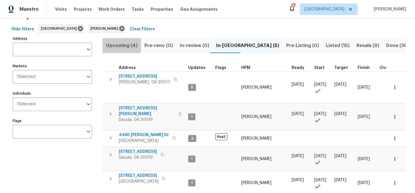
click at [119, 43] on span "Upcoming (4)" at bounding box center [121, 46] width 31 height 8
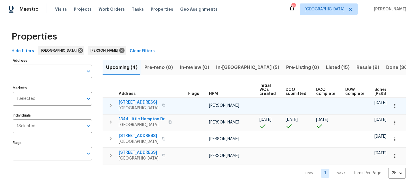
scroll to position [0, 63]
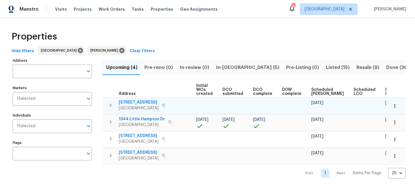
click at [166, 105] on icon "button" at bounding box center [163, 105] width 3 height 3
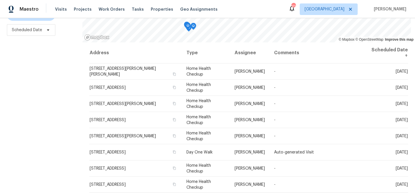
scroll to position [82, 0]
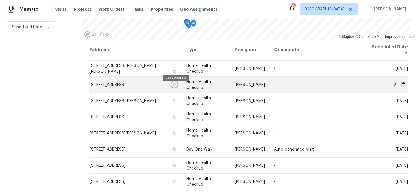
click at [176, 86] on icon "button" at bounding box center [174, 84] width 3 height 3
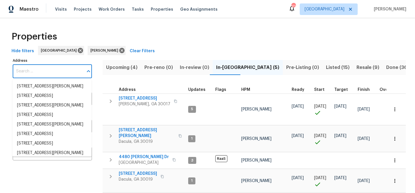
click at [62, 73] on input "Address" at bounding box center [48, 72] width 71 height 14
paste input "[STREET_ADDRESS]"
type input "[STREET_ADDRESS]"
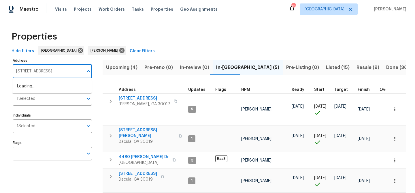
scroll to position [0, 17]
click at [57, 86] on li "[STREET_ADDRESS]" at bounding box center [51, 87] width 79 height 10
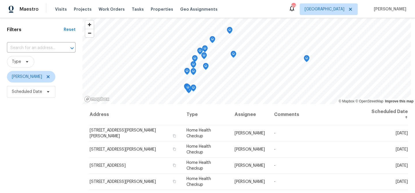
scroll to position [24, 0]
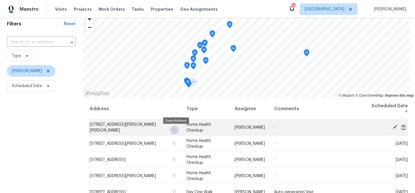
click at [175, 131] on icon "button" at bounding box center [174, 129] width 3 height 3
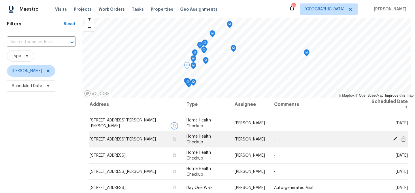
scroll to position [5, 0]
click at [175, 138] on icon "button" at bounding box center [174, 138] width 3 height 3
click at [176, 139] on icon "button" at bounding box center [174, 138] width 3 height 3
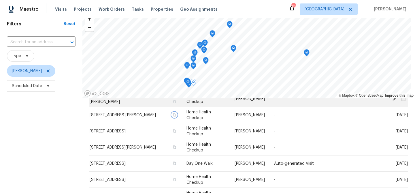
scroll to position [29, 0]
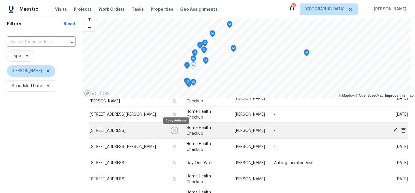
click at [176, 131] on icon "button" at bounding box center [174, 130] width 3 height 3
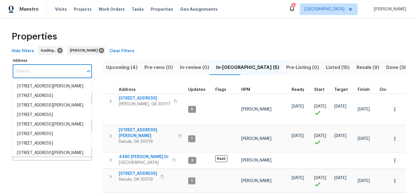
click at [43, 70] on input "Address" at bounding box center [48, 72] width 71 height 14
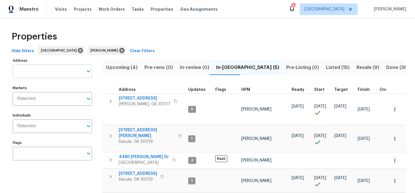
click at [44, 70] on input "Address" at bounding box center [48, 72] width 71 height 14
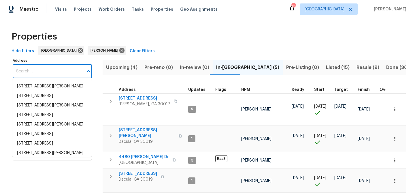
paste input "[STREET_ADDRESS][PERSON_NAME][PERSON_NAME]"
type input "[STREET_ADDRESS][PERSON_NAME][PERSON_NAME]"
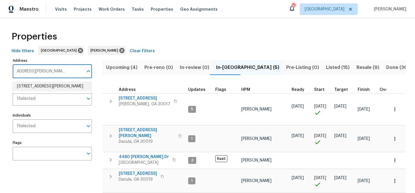
click at [42, 85] on li "4840 Heather Mill Trce Snellville GA 30039" at bounding box center [51, 87] width 79 height 10
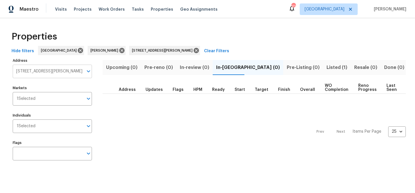
click at [66, 71] on input "4840 Heather Mill Trce Snellville GA 30039" at bounding box center [48, 72] width 71 height 14
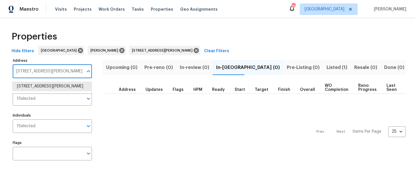
paste input "[STREET_ADDRESS][PERSON_NAME]"
type input "[STREET_ADDRESS][PERSON_NAME]"
click at [57, 86] on li "2286 Foley Park St Snellville GA 30078" at bounding box center [51, 87] width 79 height 10
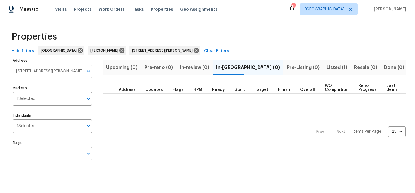
click at [57, 71] on input "2286 Foley Park St Snellville GA 30078" at bounding box center [48, 72] width 71 height 14
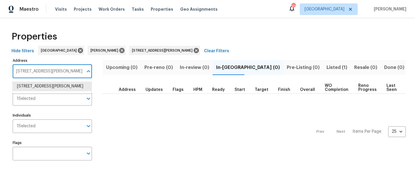
paste input "656 Eldorado Pl, Snellville,"
type input "[STREET_ADDRESS]"
click at [57, 89] on li "2656 Eldorado Pl Snellville GA 30078" at bounding box center [51, 87] width 79 height 10
click at [49, 71] on input "2656 Eldorado Pl Snellville GA 30078" at bounding box center [48, 72] width 71 height 14
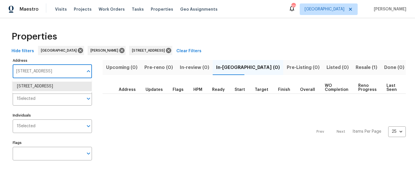
paste input "[STREET_ADDRESS][PERSON_NAME]"
type input "[STREET_ADDRESS][PERSON_NAME]"
click at [52, 91] on li "1110 Robert Pointe Way Lawrenceville GA 30045" at bounding box center [51, 87] width 79 height 10
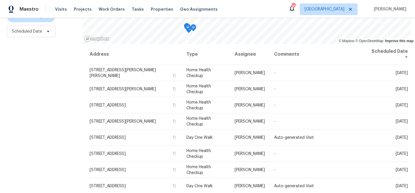
scroll to position [79, 0]
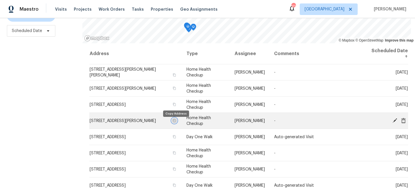
click at [174, 122] on icon "button" at bounding box center [174, 120] width 3 height 3
